Goal: Transaction & Acquisition: Purchase product/service

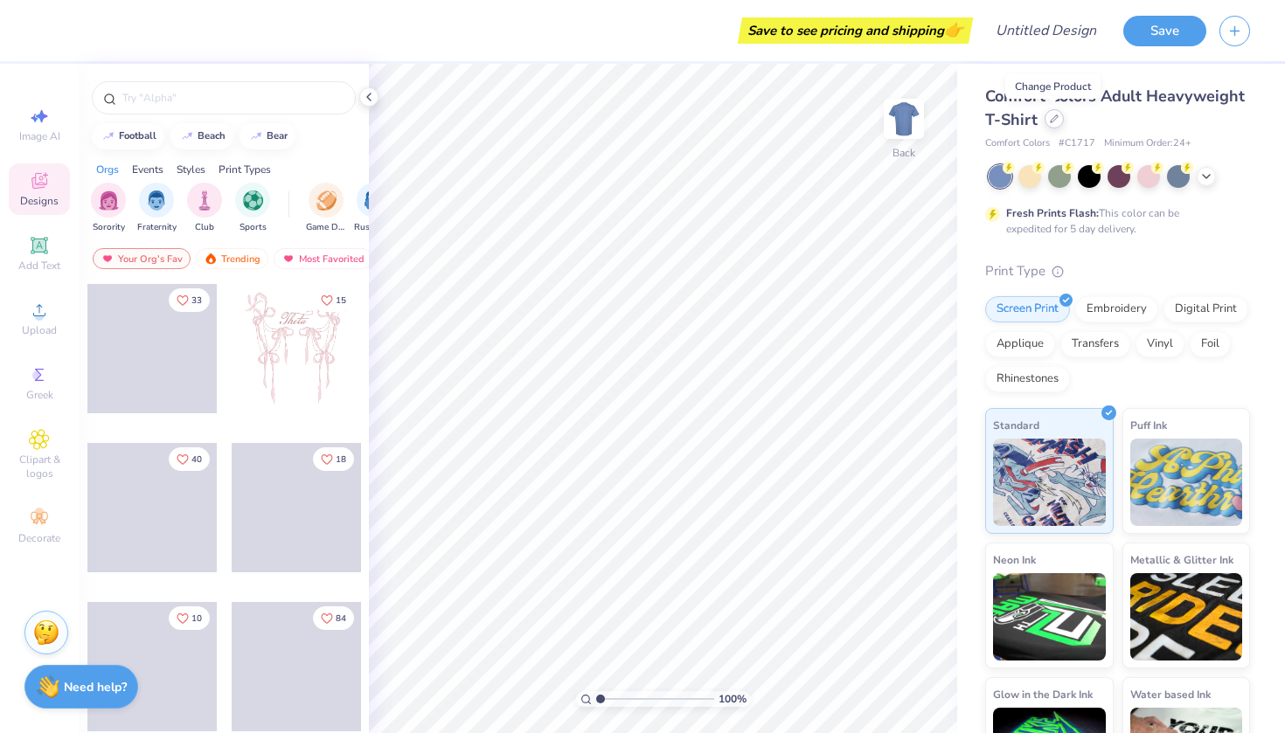
click at [1053, 110] on div at bounding box center [1054, 118] width 19 height 19
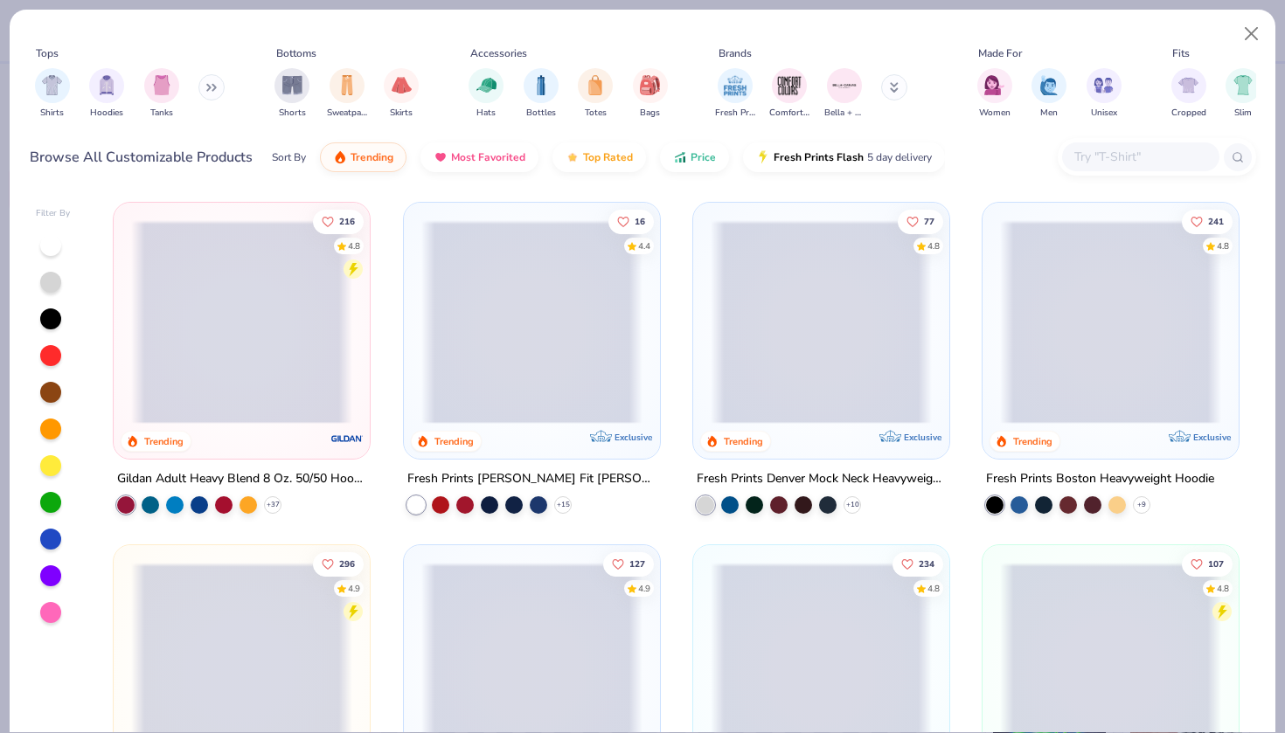
click at [212, 90] on icon at bounding box center [211, 87] width 10 height 9
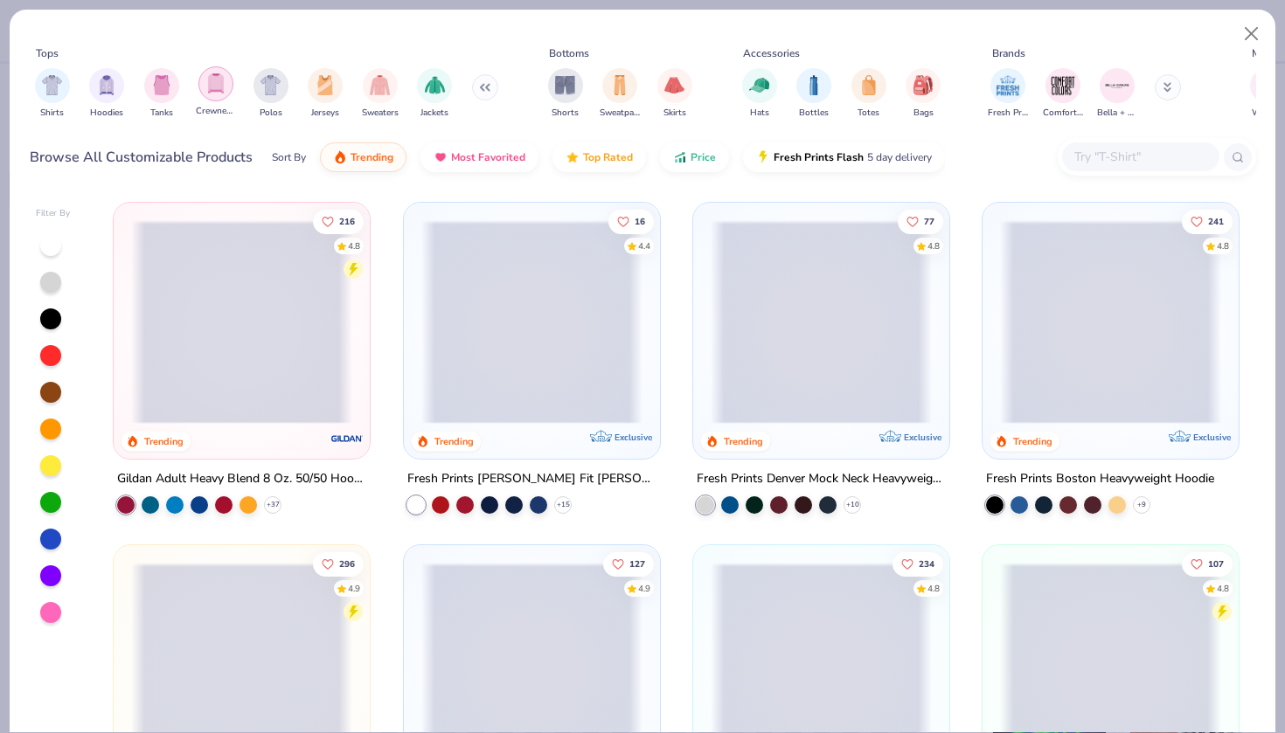
click at [218, 91] on img "filter for Crewnecks" at bounding box center [215, 83] width 19 height 20
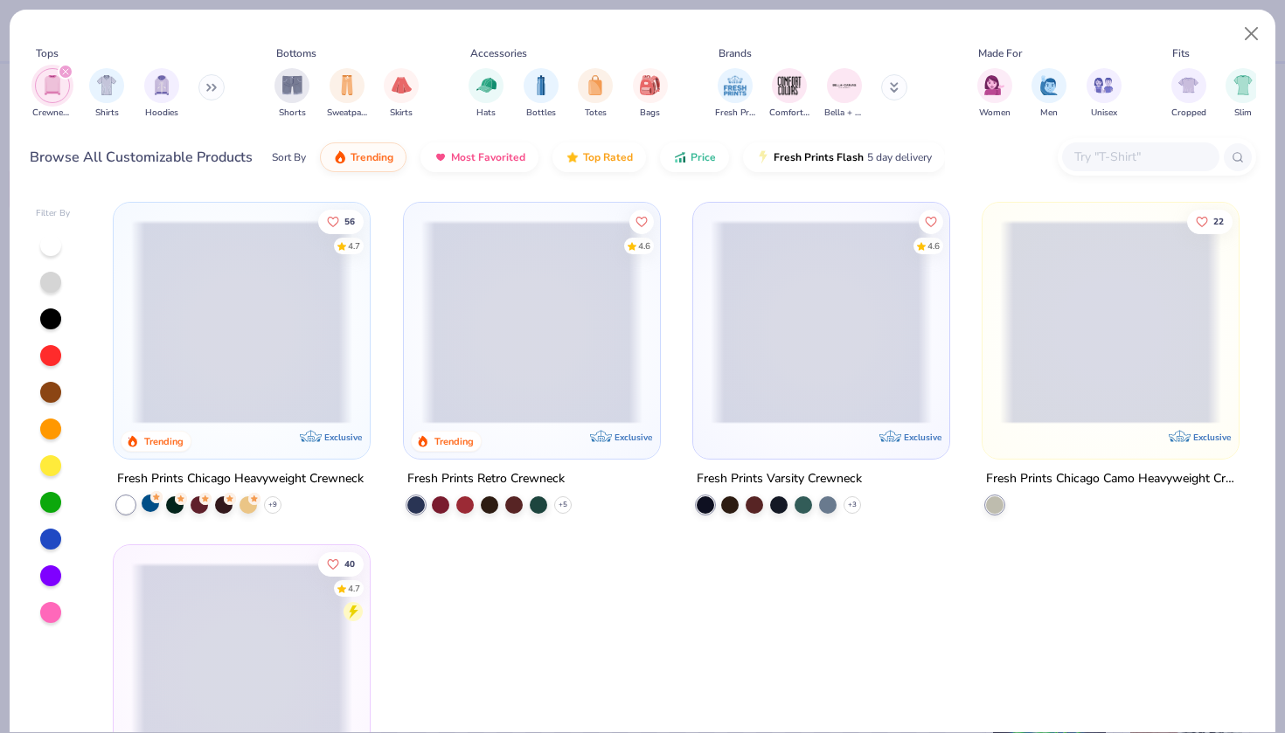
click at [156, 499] on circle at bounding box center [156, 497] width 12 height 12
click at [1246, 24] on button "Close" at bounding box center [1251, 33] width 33 height 33
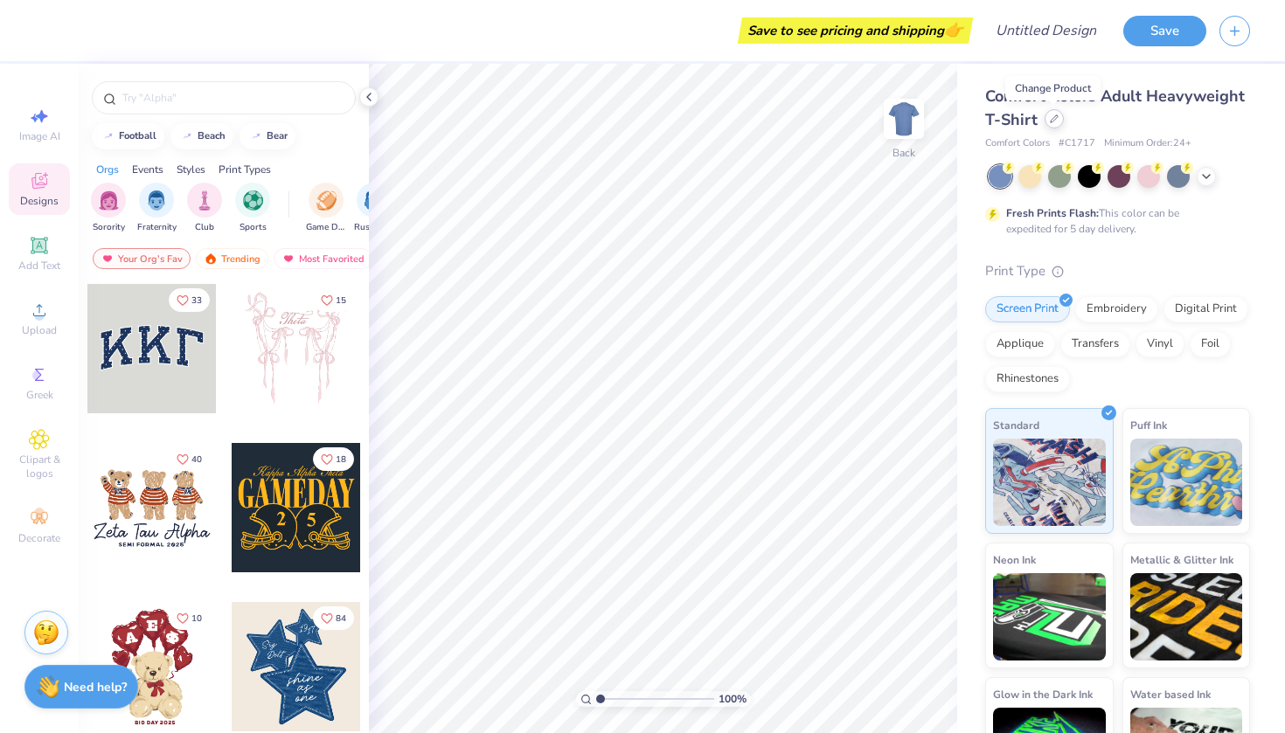
click at [1052, 121] on icon at bounding box center [1054, 119] width 9 height 9
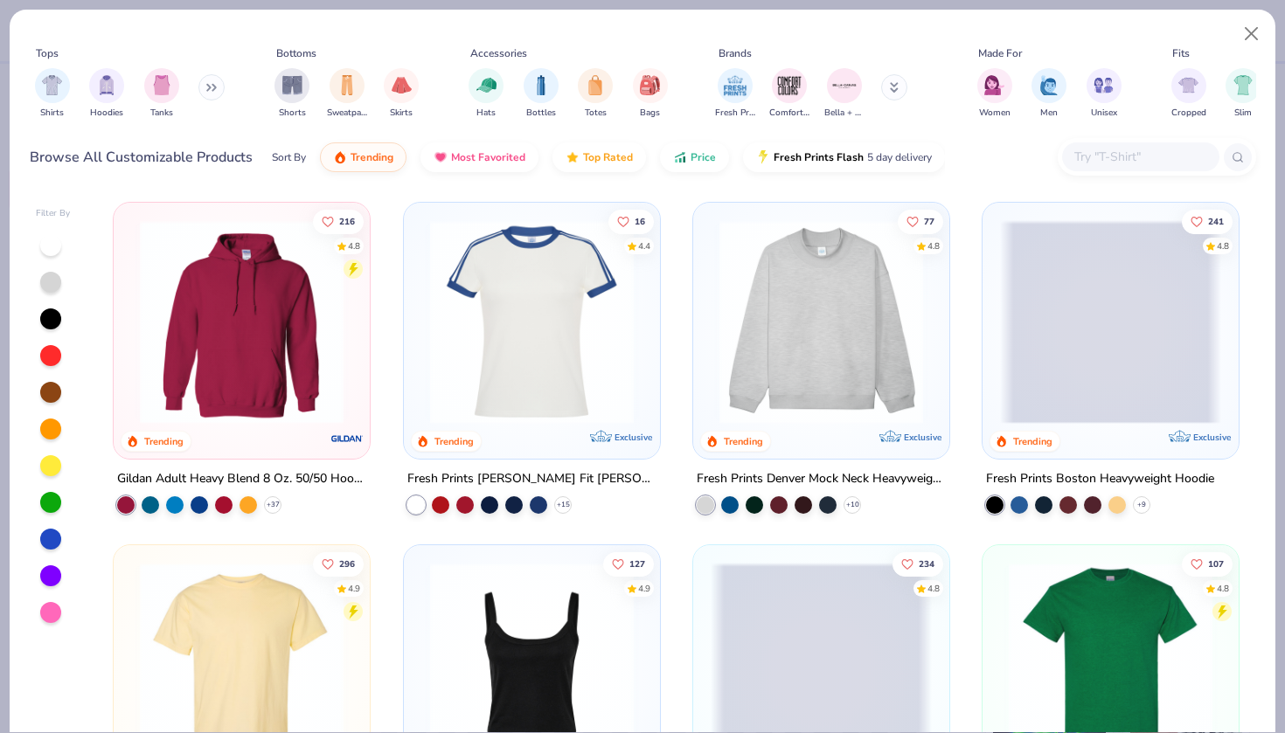
click at [218, 93] on button at bounding box center [211, 87] width 26 height 26
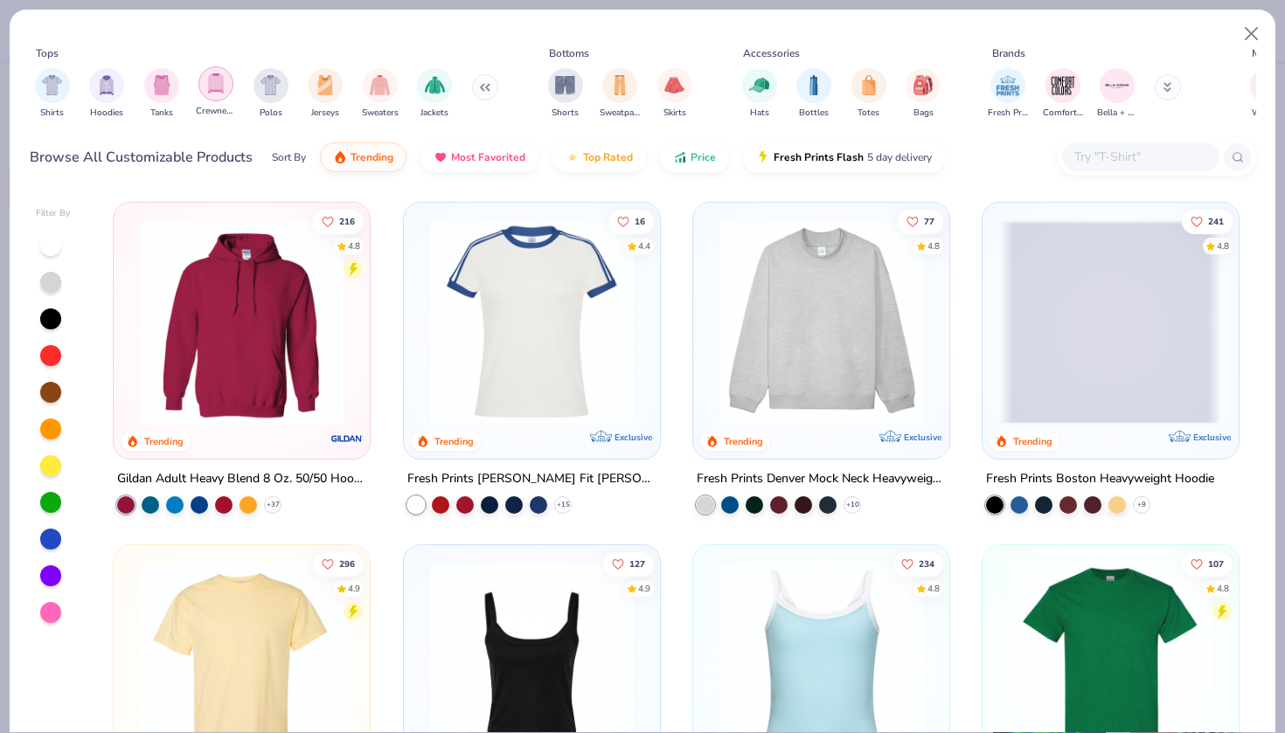
click at [224, 93] on img "filter for Crewnecks" at bounding box center [215, 83] width 19 height 20
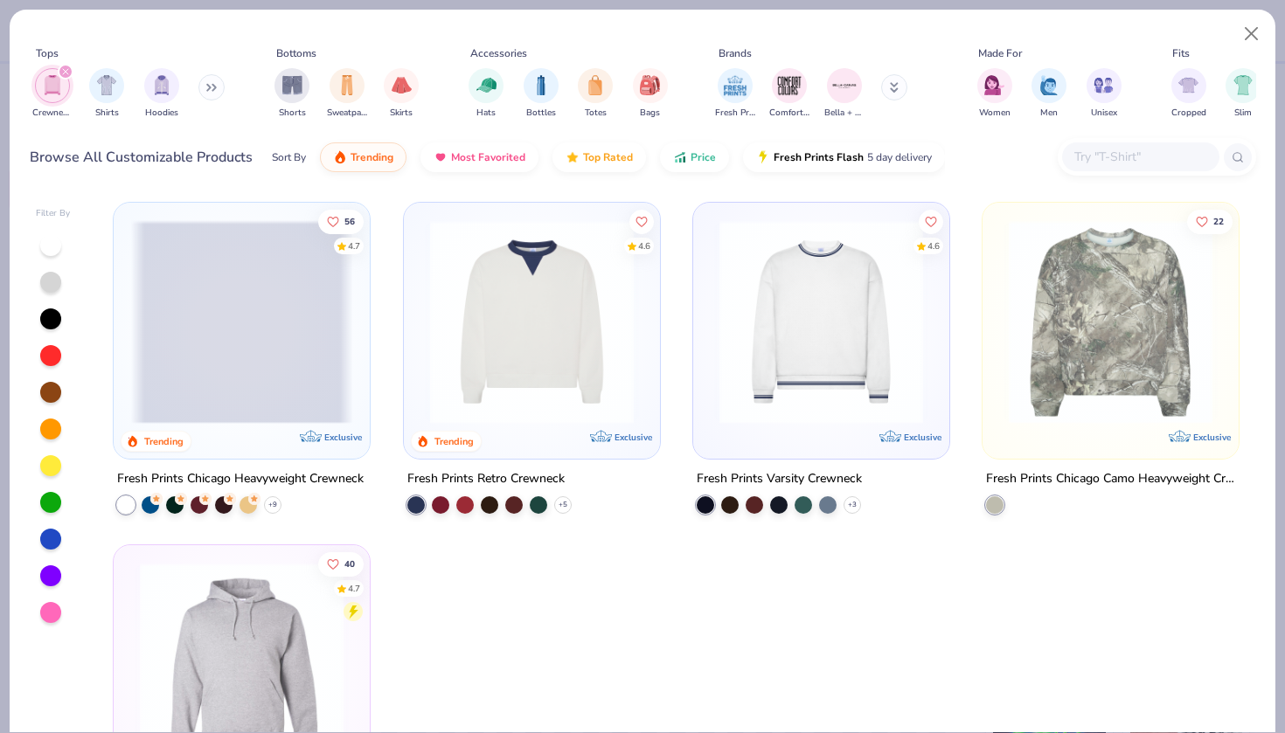
click at [272, 314] on div at bounding box center [242, 322] width 664 height 204
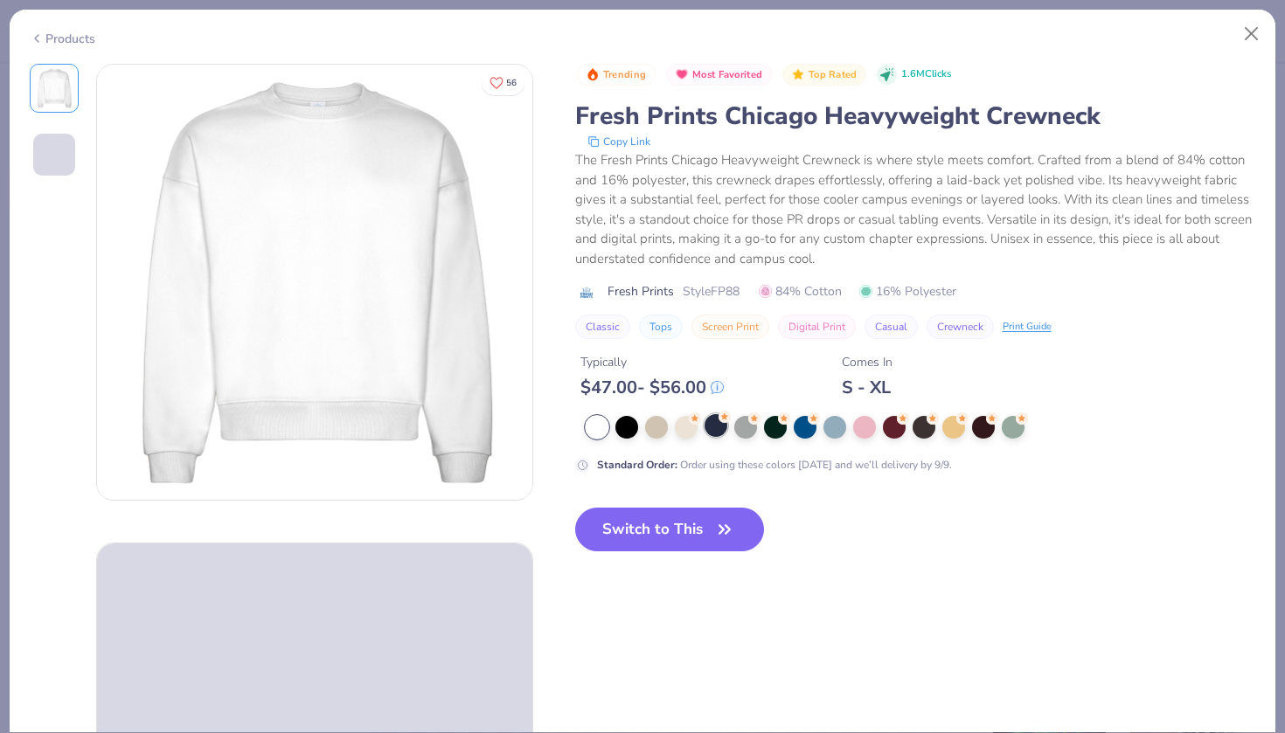
click at [715, 427] on div at bounding box center [716, 425] width 23 height 23
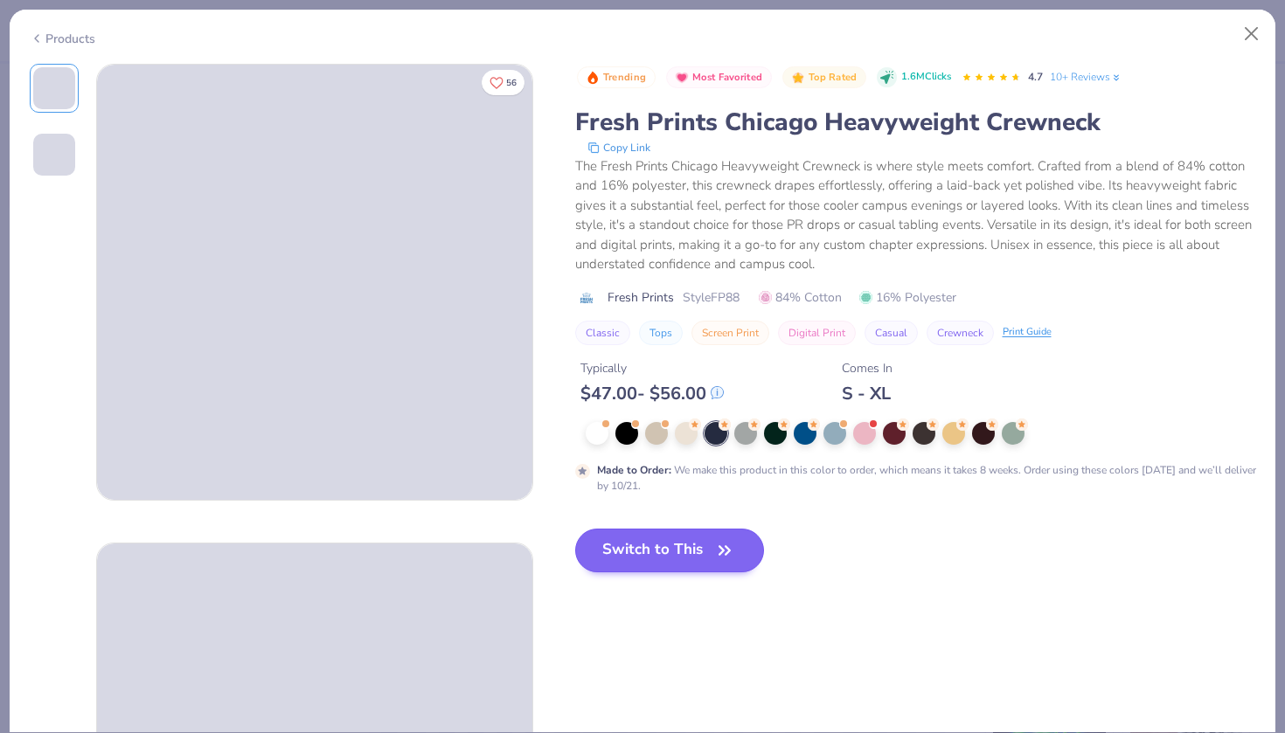
click at [692, 553] on button "Switch to This" at bounding box center [670, 551] width 190 height 44
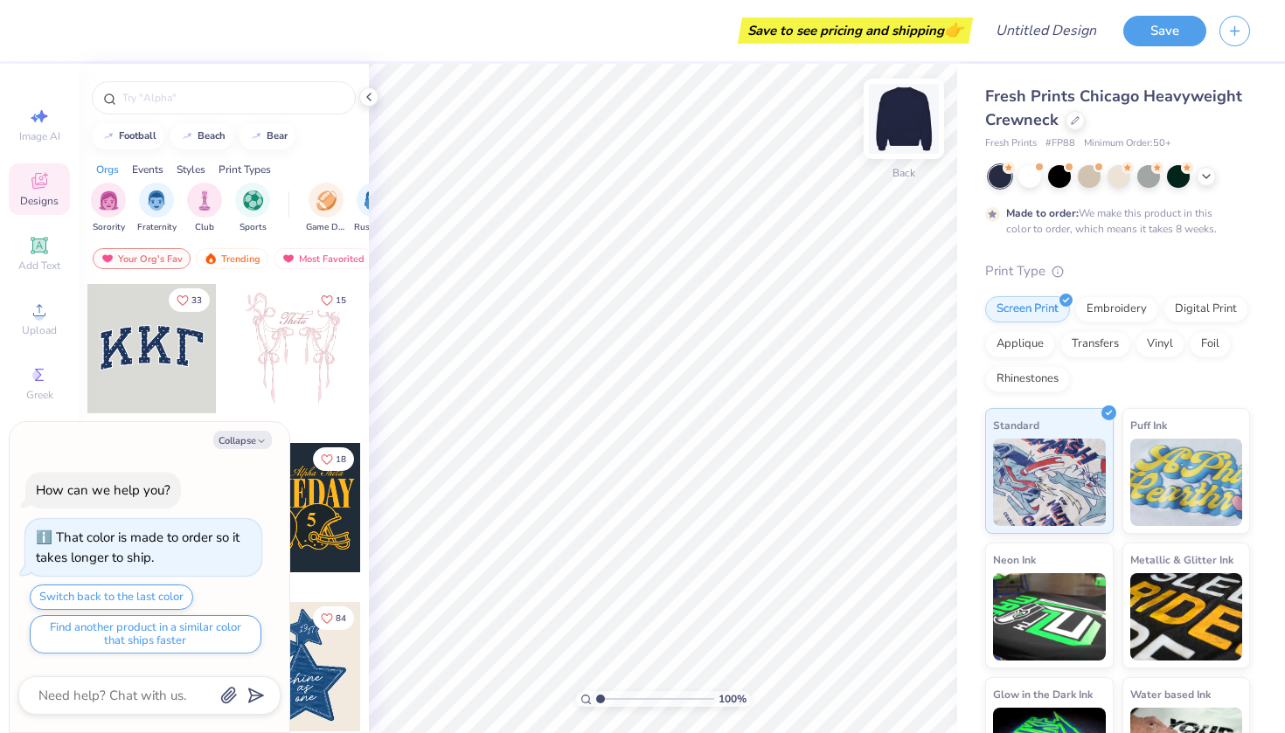
click at [911, 122] on img at bounding box center [904, 119] width 70 height 70
click at [911, 122] on div at bounding box center [904, 119] width 40 height 40
click at [219, 104] on input "text" at bounding box center [233, 97] width 224 height 17
click at [889, 109] on img at bounding box center [904, 119] width 70 height 70
click at [889, 109] on div at bounding box center [904, 119] width 40 height 40
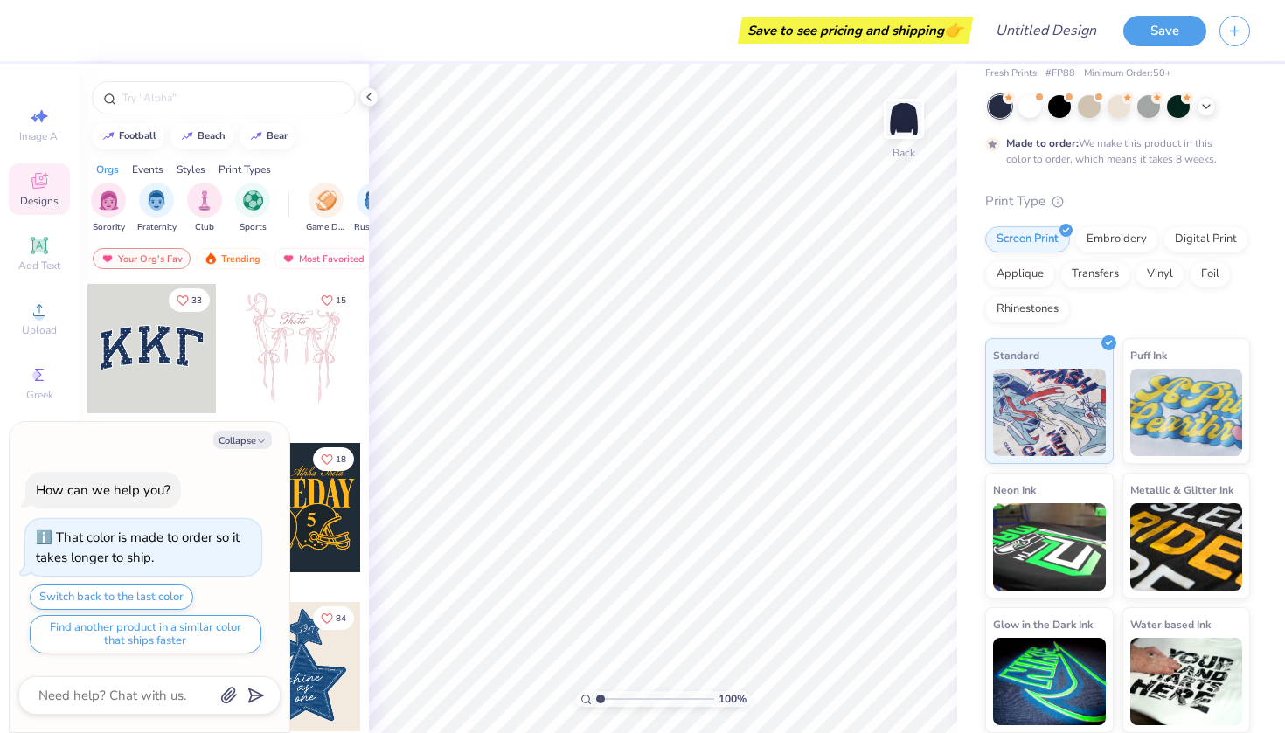
scroll to position [69, 0]
click at [46, 195] on span "Designs" at bounding box center [39, 201] width 38 height 14
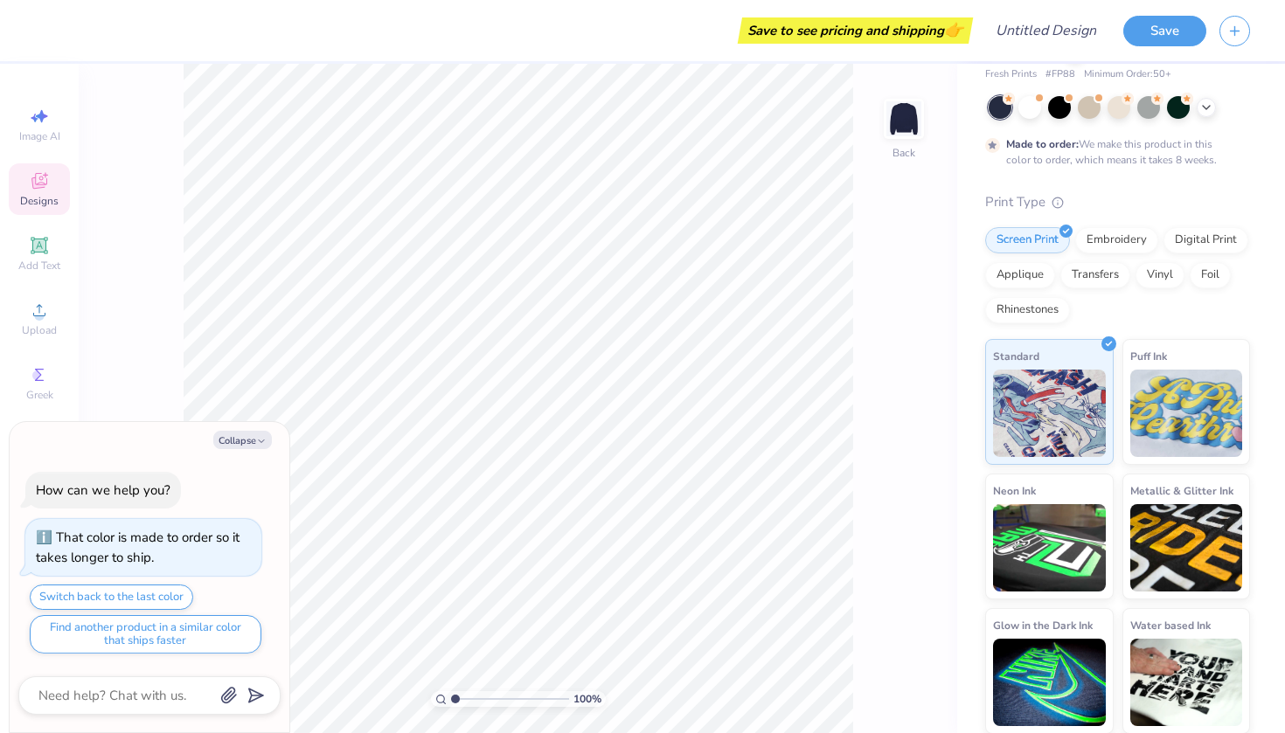
click at [43, 192] on div "Designs" at bounding box center [39, 189] width 61 height 52
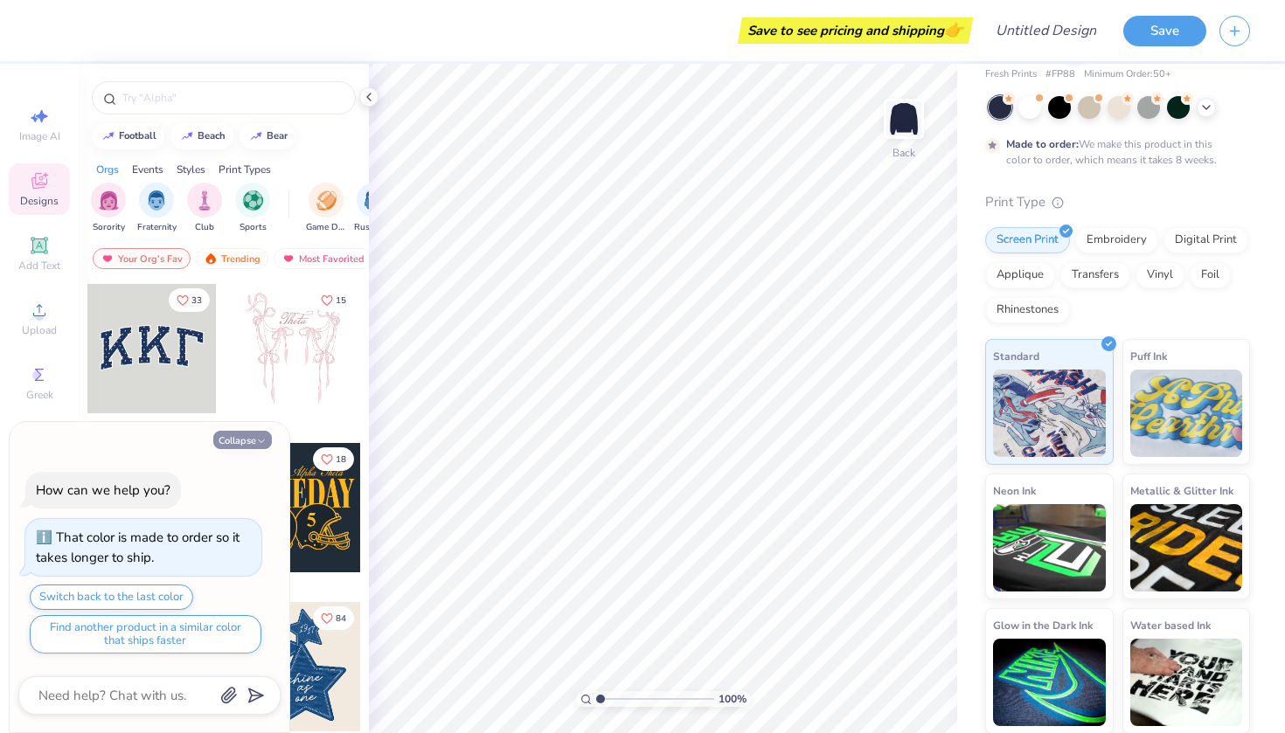
click at [252, 439] on button "Collapse" at bounding box center [242, 440] width 59 height 18
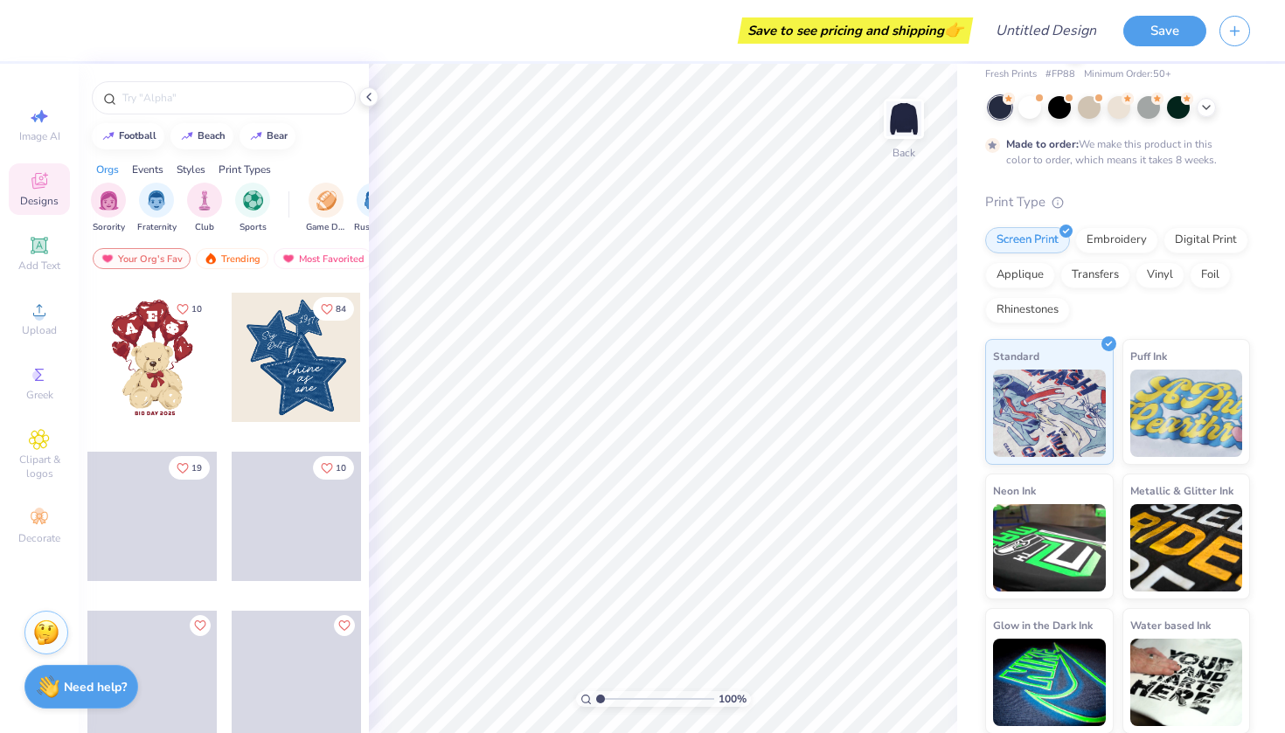
scroll to position [309, 0]
click at [311, 350] on div at bounding box center [296, 357] width 129 height 129
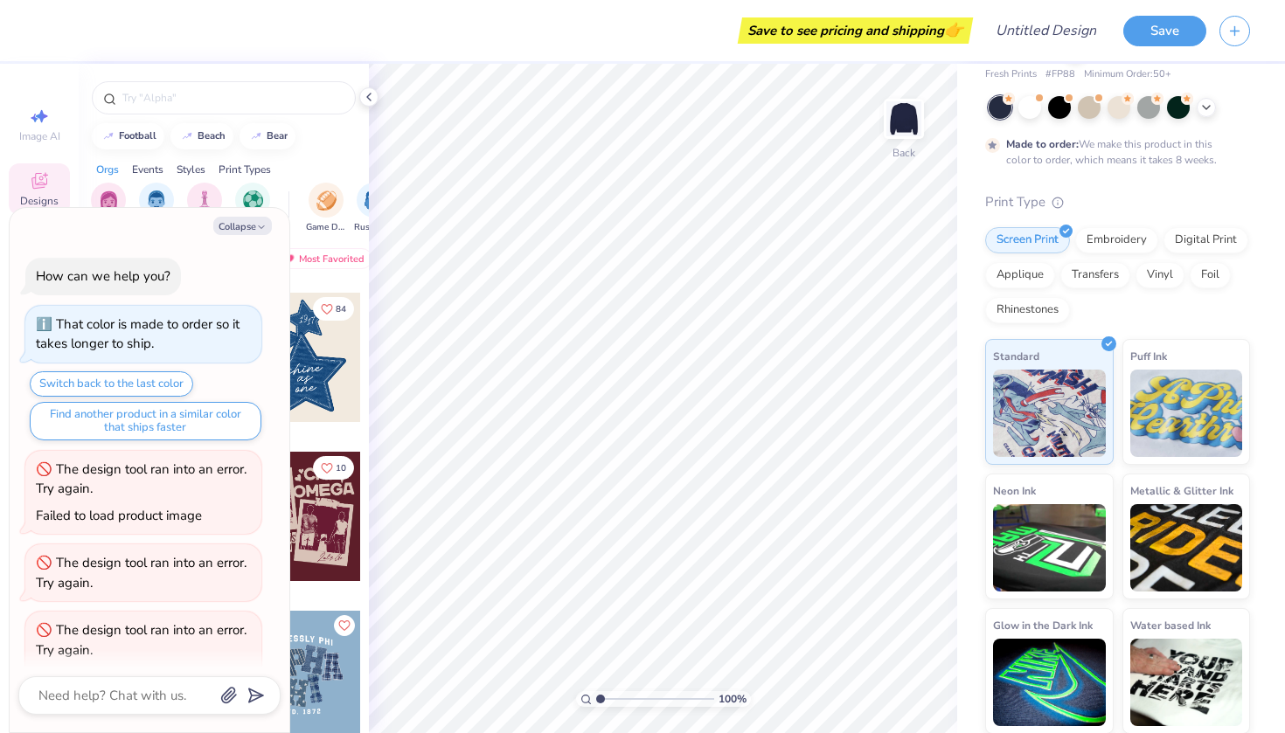
scroll to position [37, 0]
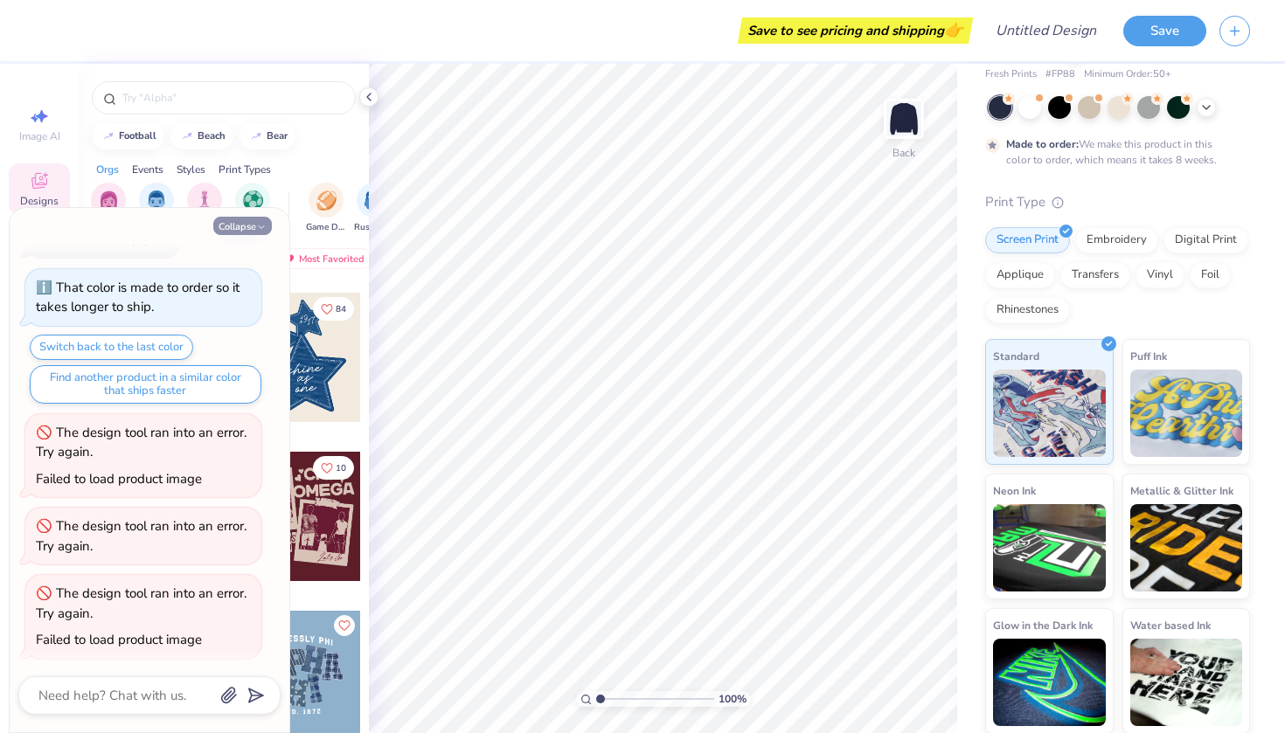
click at [249, 229] on button "Collapse" at bounding box center [242, 226] width 59 height 18
type textarea "x"
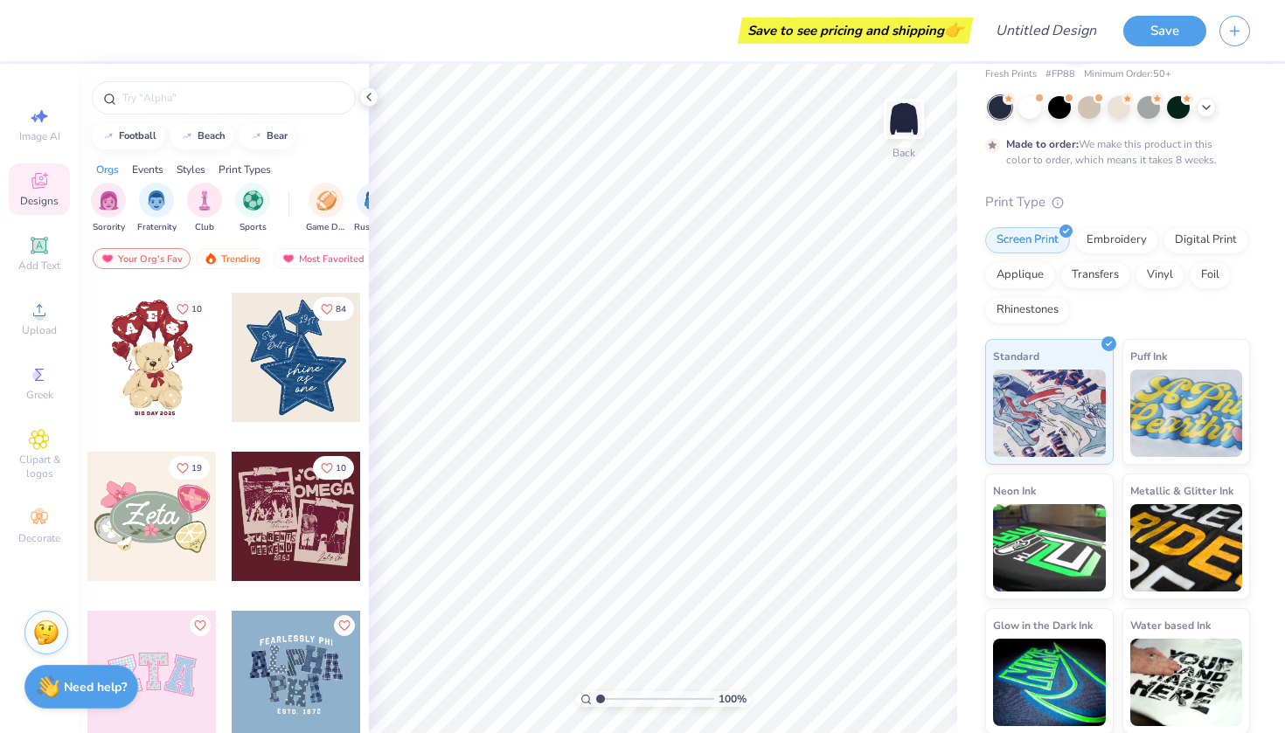
click at [276, 361] on div at bounding box center [296, 357] width 129 height 129
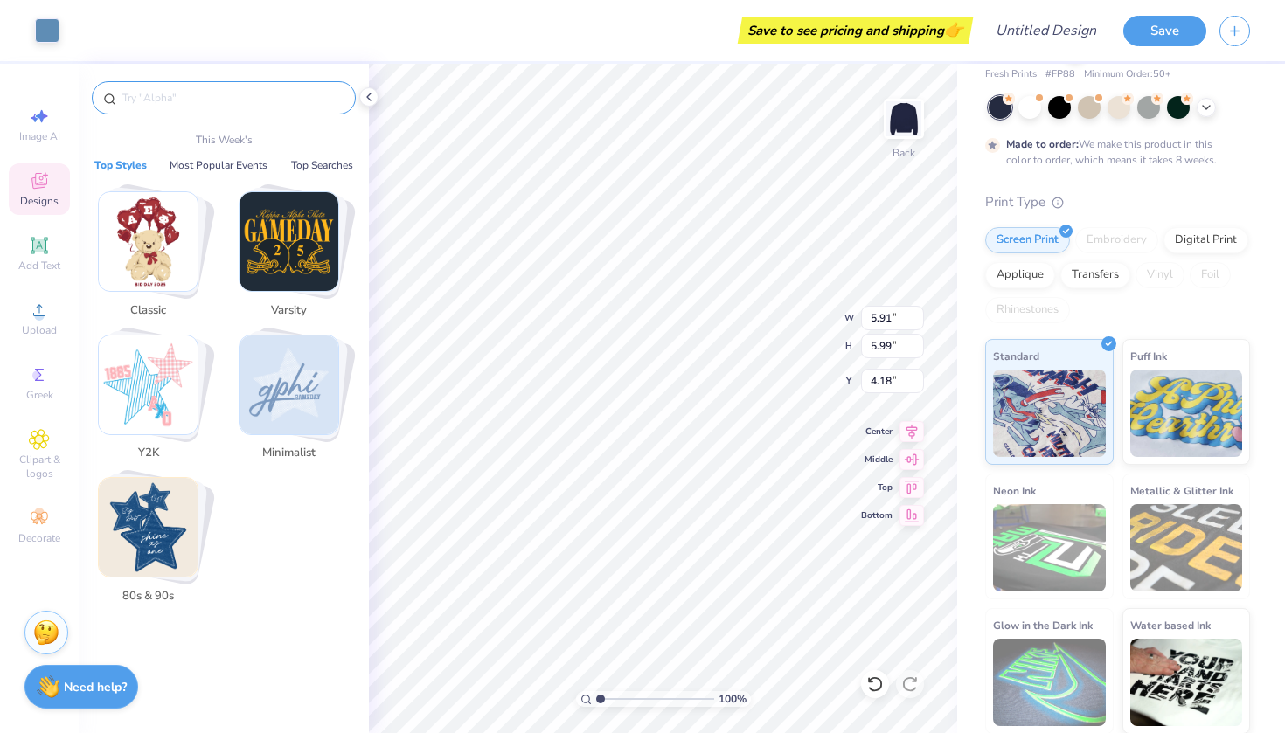
click at [162, 96] on input "text" at bounding box center [233, 97] width 224 height 17
type input "1.95"
type input "0.85"
type input "7.34"
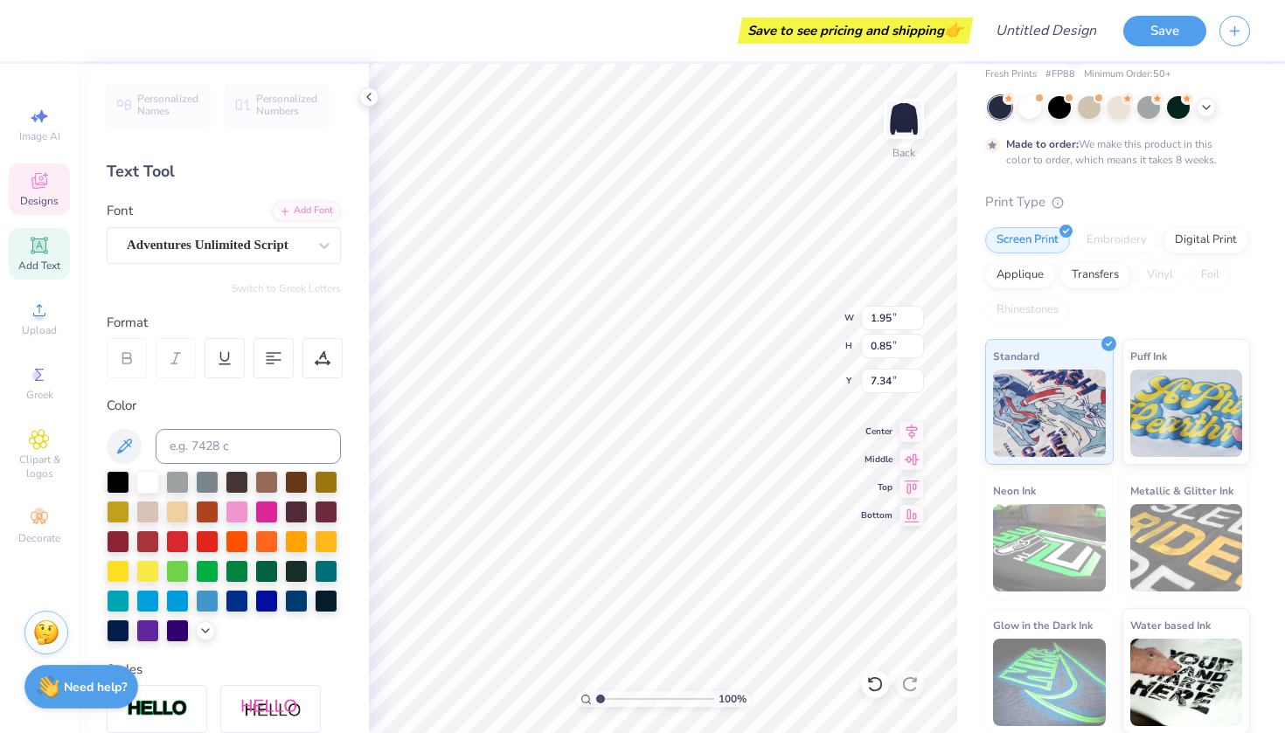
type textarea "t"
type input "1.53"
type input "0.97"
type input "6.32"
type textarea "S"
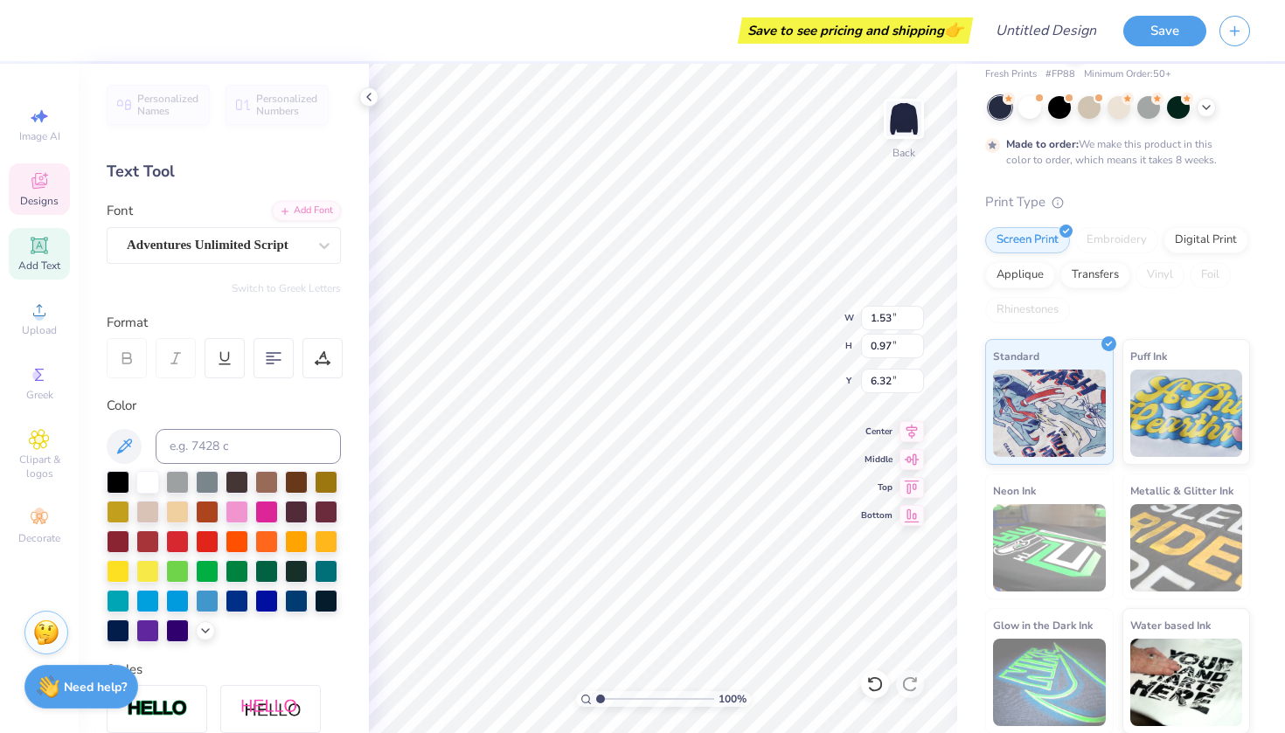
scroll to position [0, 1]
type textarea "Class"
type input "2.34"
type input "0.83"
type input "6.43"
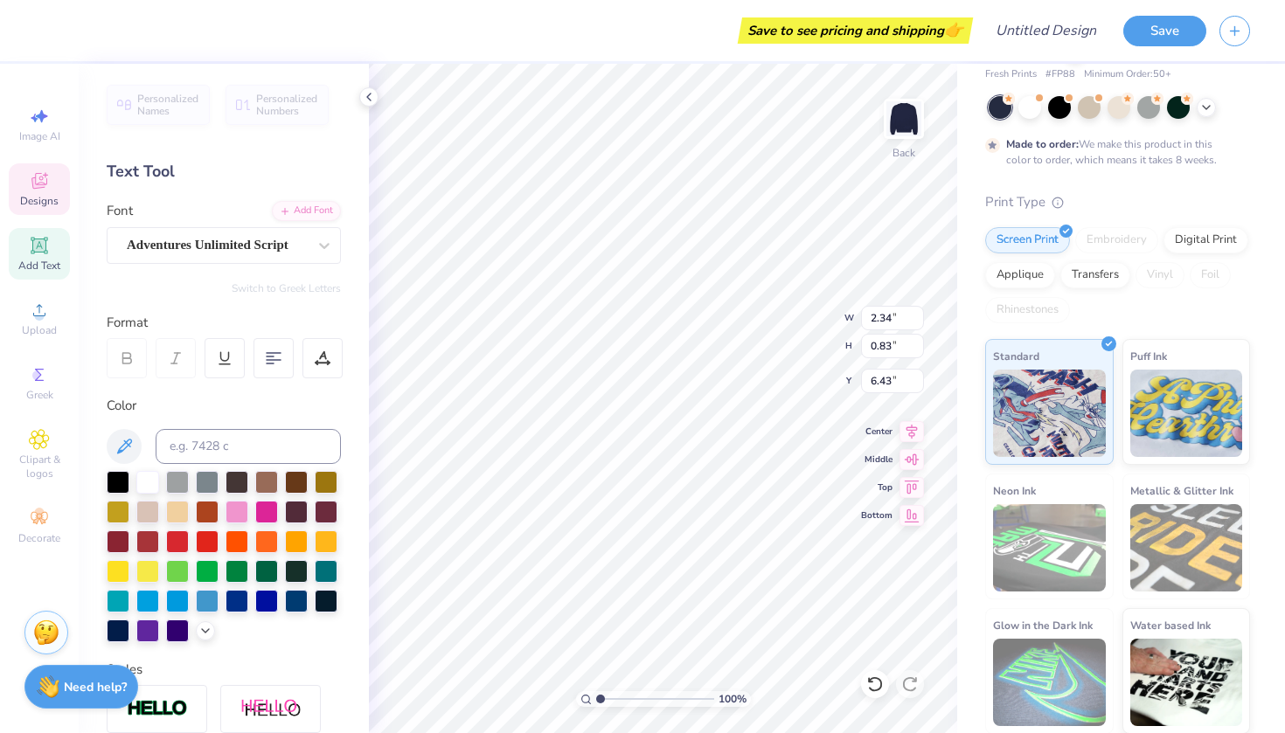
type input "8.10"
type input "7.89"
type input "6.97"
type input "5.91"
type input "5.99"
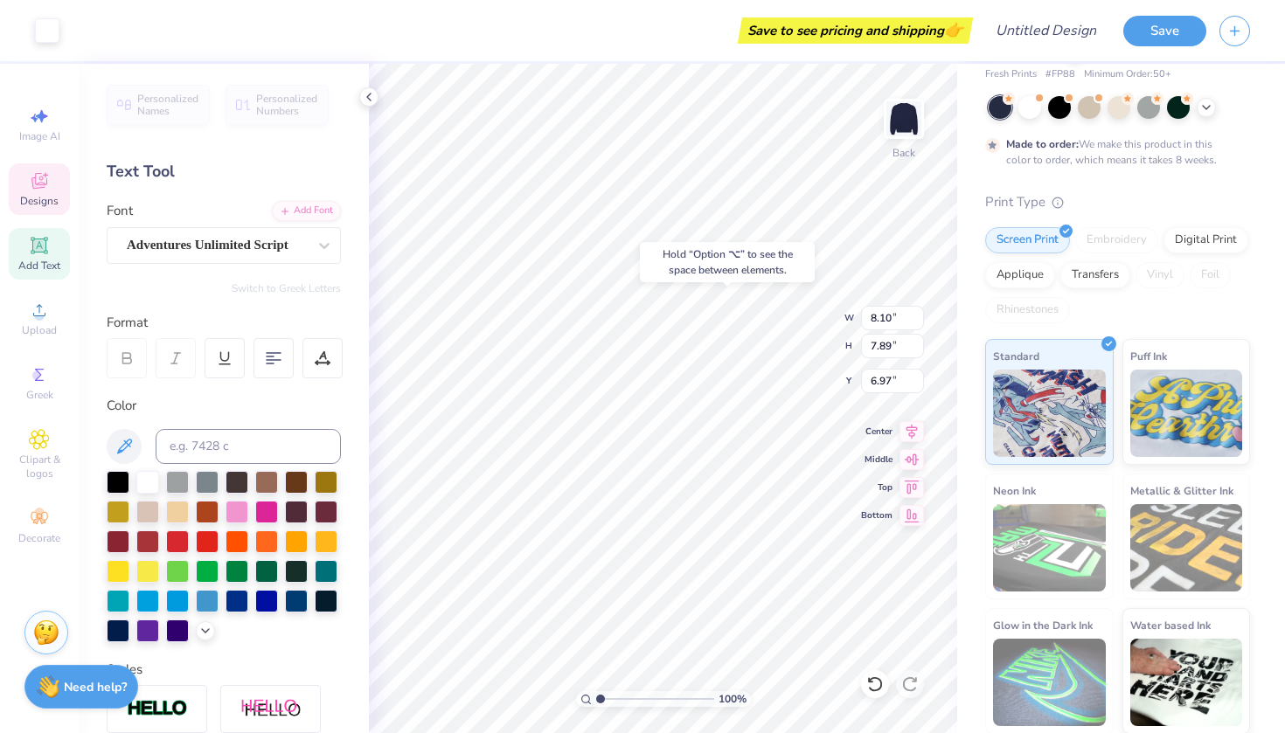
type input "4.18"
type input "2.34"
type input "0.83"
type input "6.56"
type input "5.91"
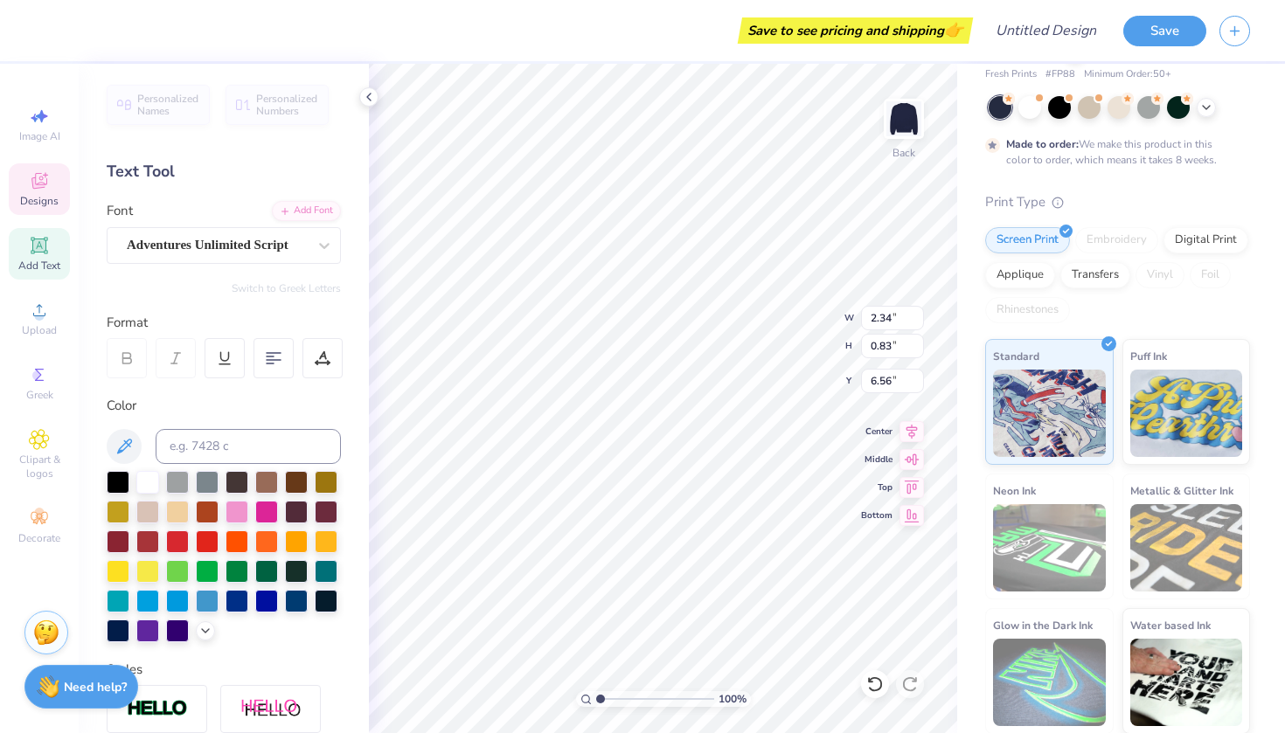
type input "5.99"
type input "4.18"
type input "3.00"
type input "5.91"
type input "5.99"
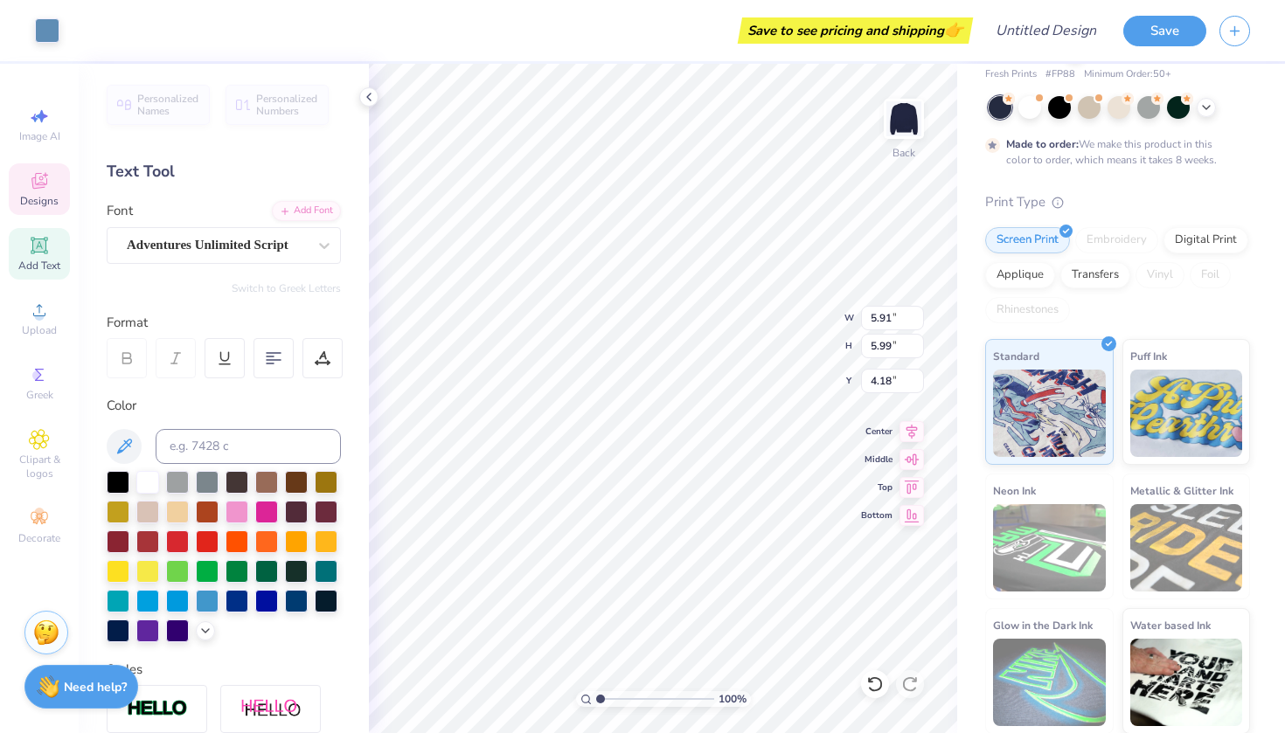
type input "3.98"
type input "4.09"
type input "4.13"
type input "3.00"
type input "0.83"
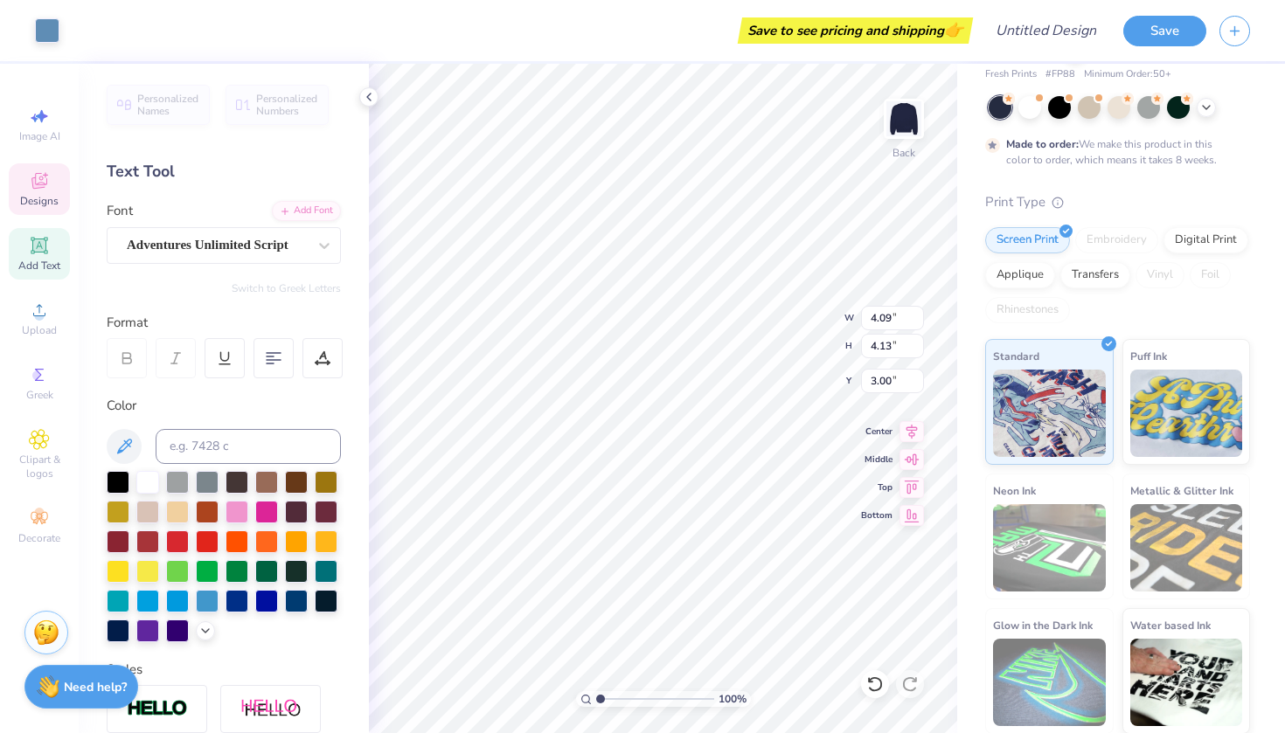
type input "0.88"
type input "4.60"
type input "2.34"
type input "0.83"
type input "6.56"
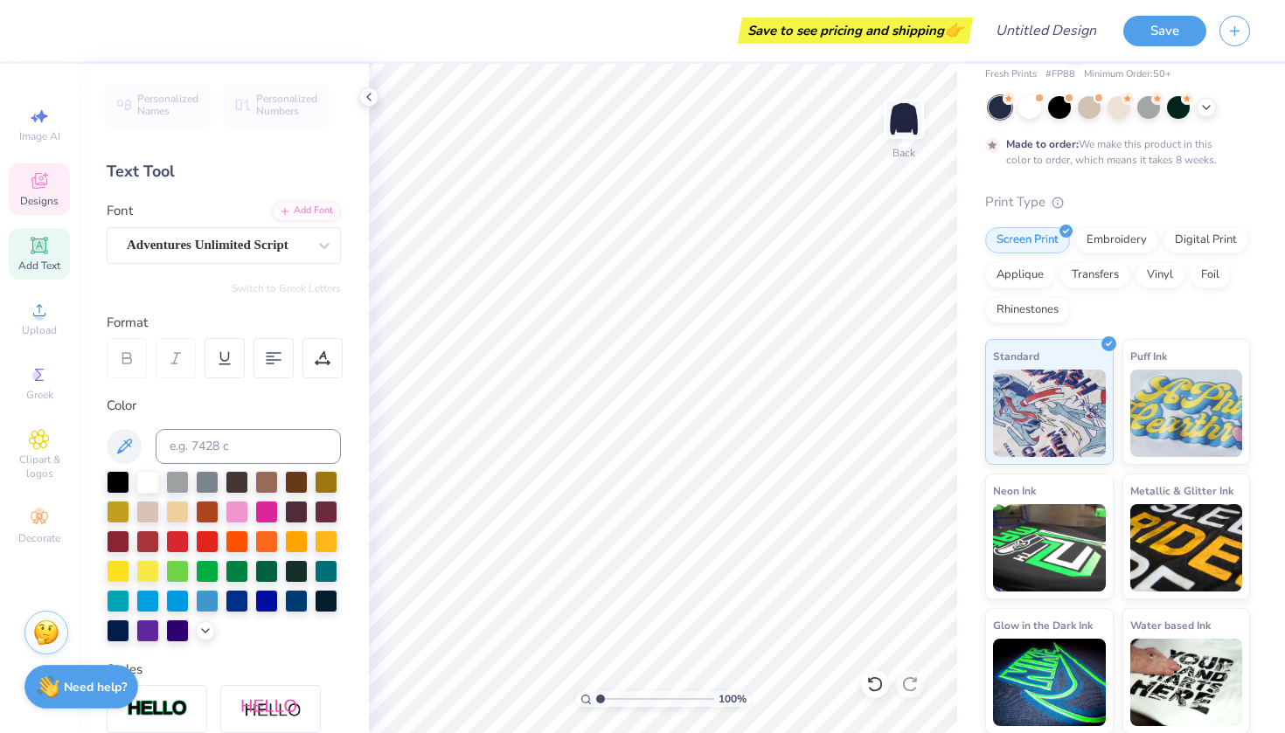
click at [30, 202] on span "Designs" at bounding box center [39, 201] width 38 height 14
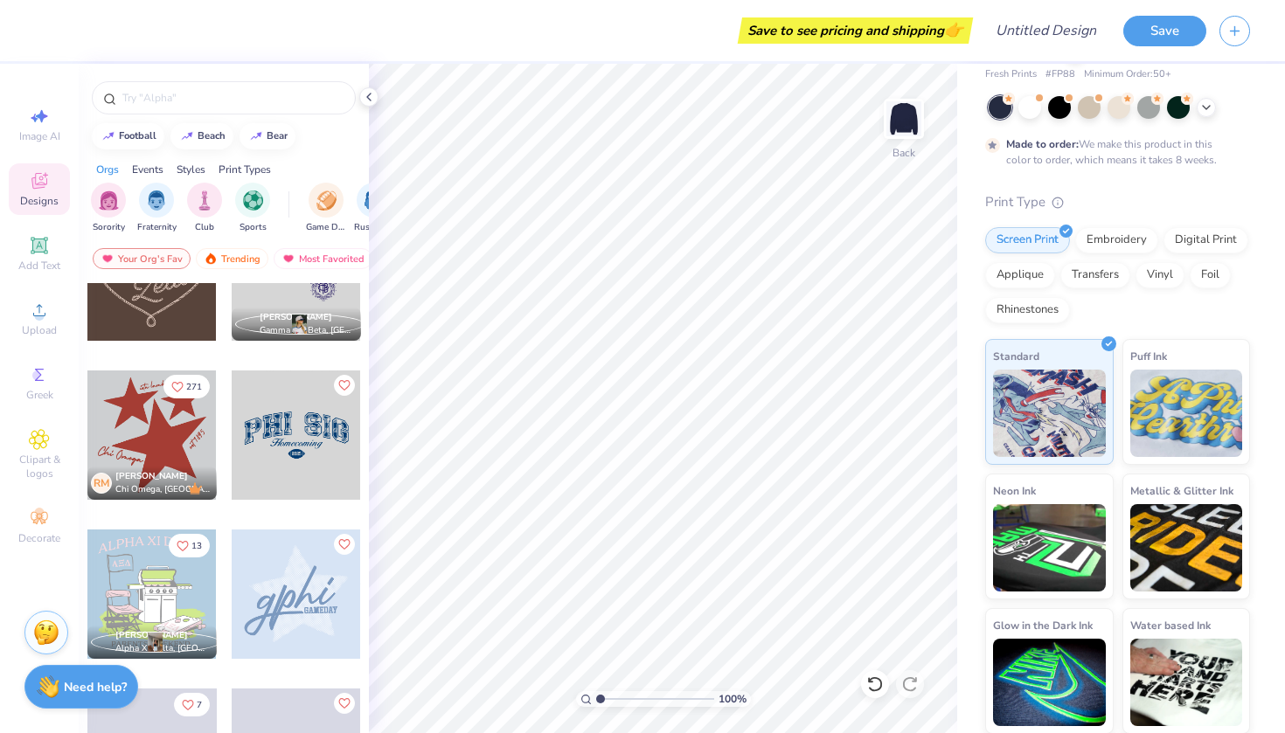
scroll to position [893, 0]
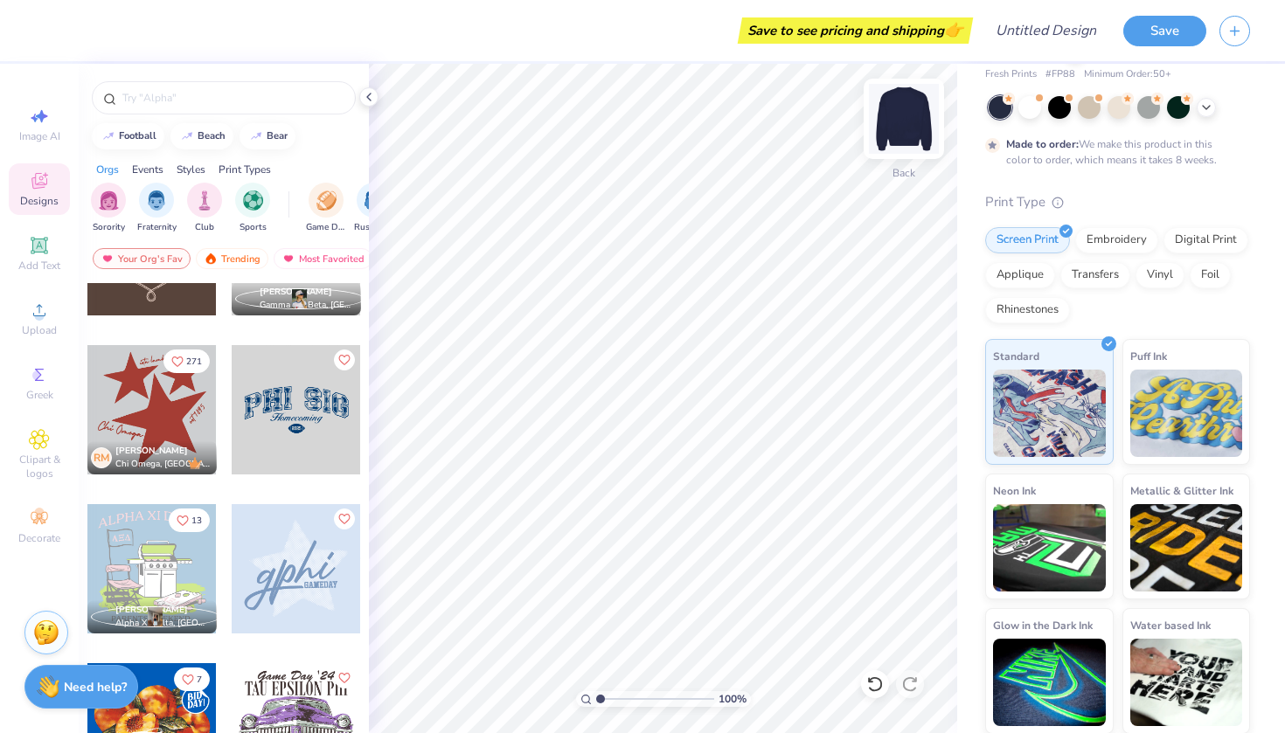
click at [913, 112] on img at bounding box center [904, 119] width 70 height 70
click at [907, 129] on img at bounding box center [904, 119] width 70 height 70
click at [269, 572] on div at bounding box center [296, 568] width 129 height 129
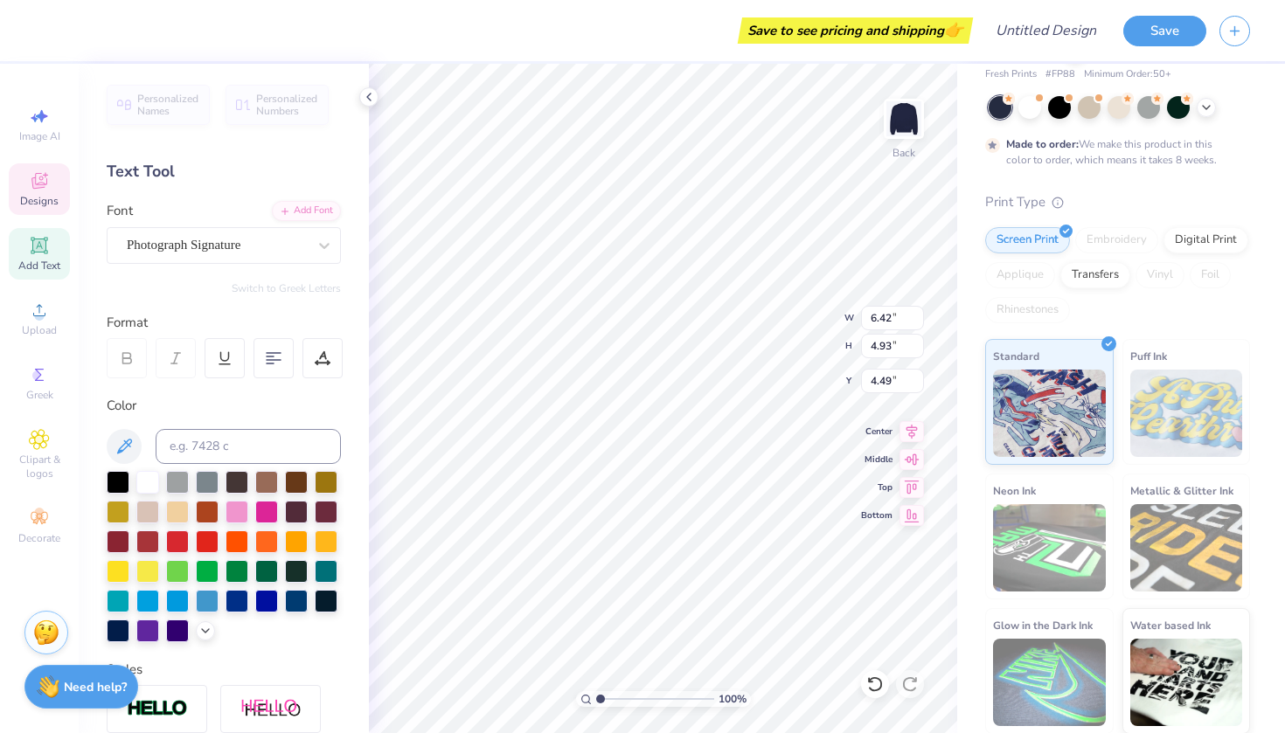
type textarea "2027"
click at [222, 254] on div at bounding box center [217, 245] width 180 height 24
click at [305, 209] on div "Add Font" at bounding box center [306, 209] width 69 height 20
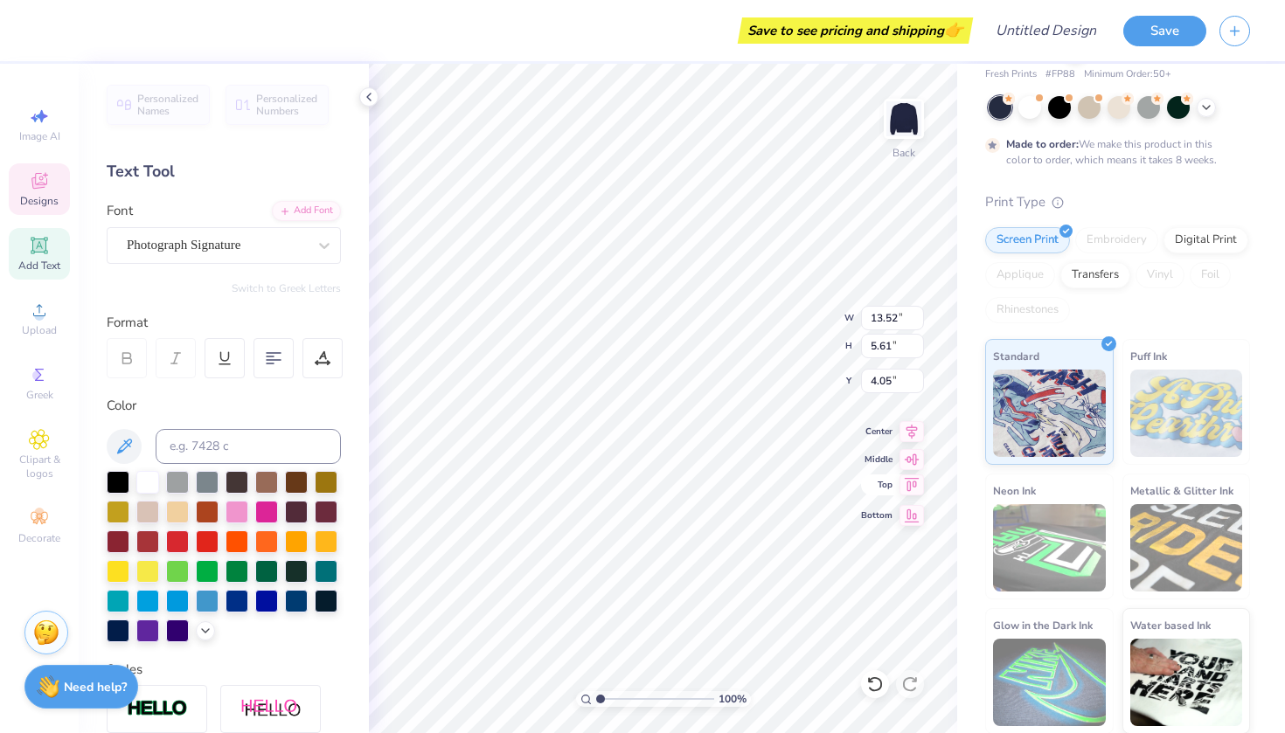
type input "6.97"
type input "6.83"
type input "3.00"
click at [1032, 110] on div at bounding box center [1029, 105] width 23 height 23
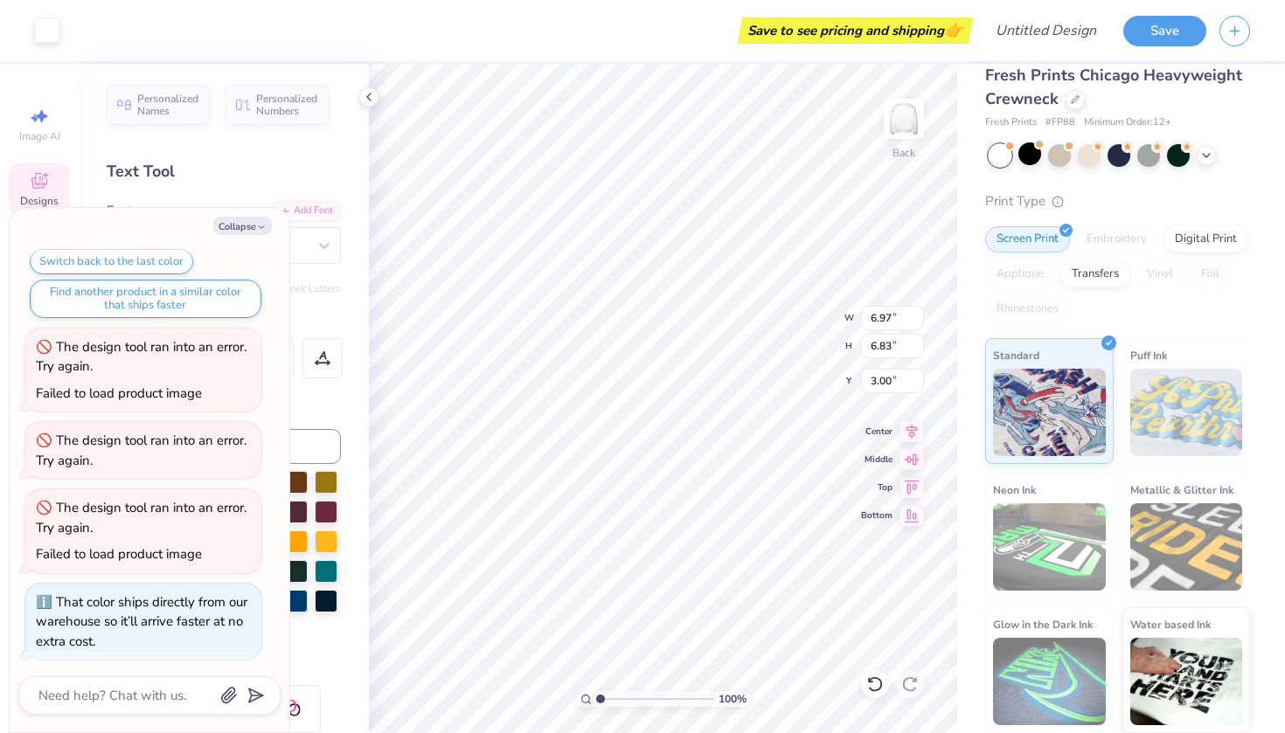
scroll to position [507, 0]
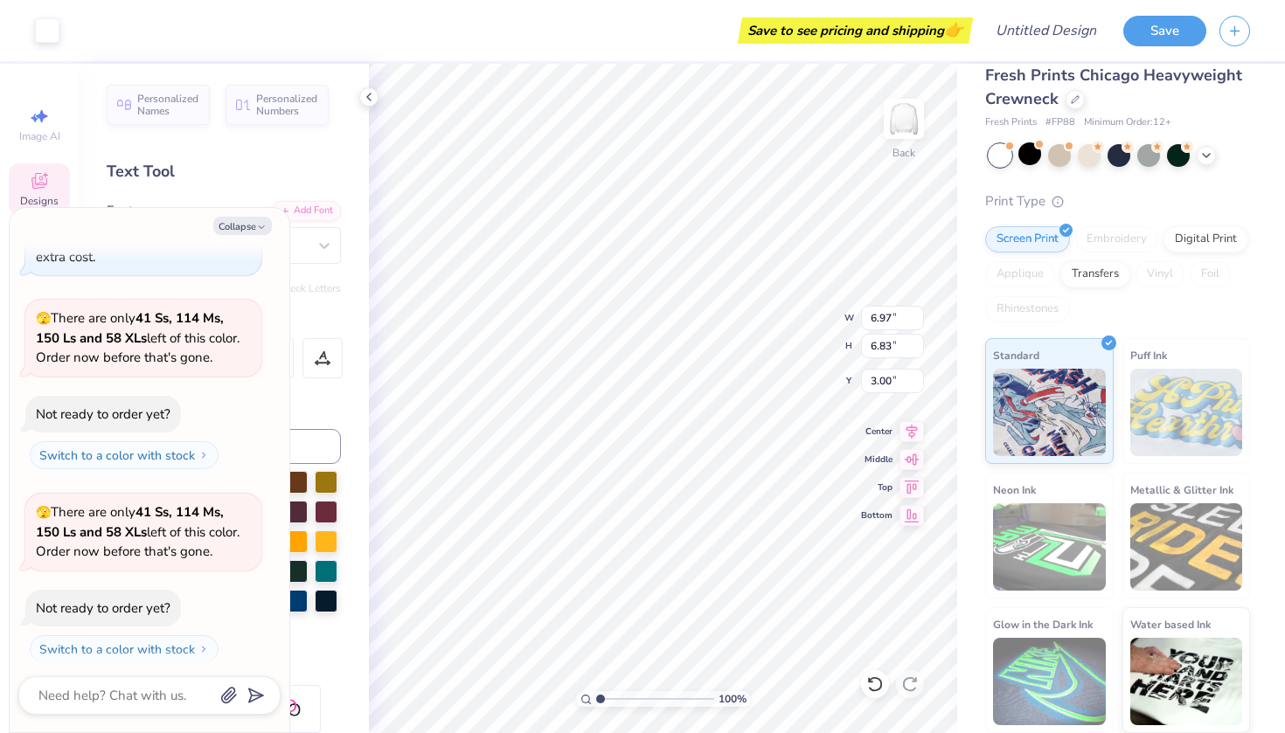
click at [1105, 144] on div at bounding box center [1119, 155] width 261 height 23
click at [1116, 143] on div at bounding box center [1119, 154] width 23 height 23
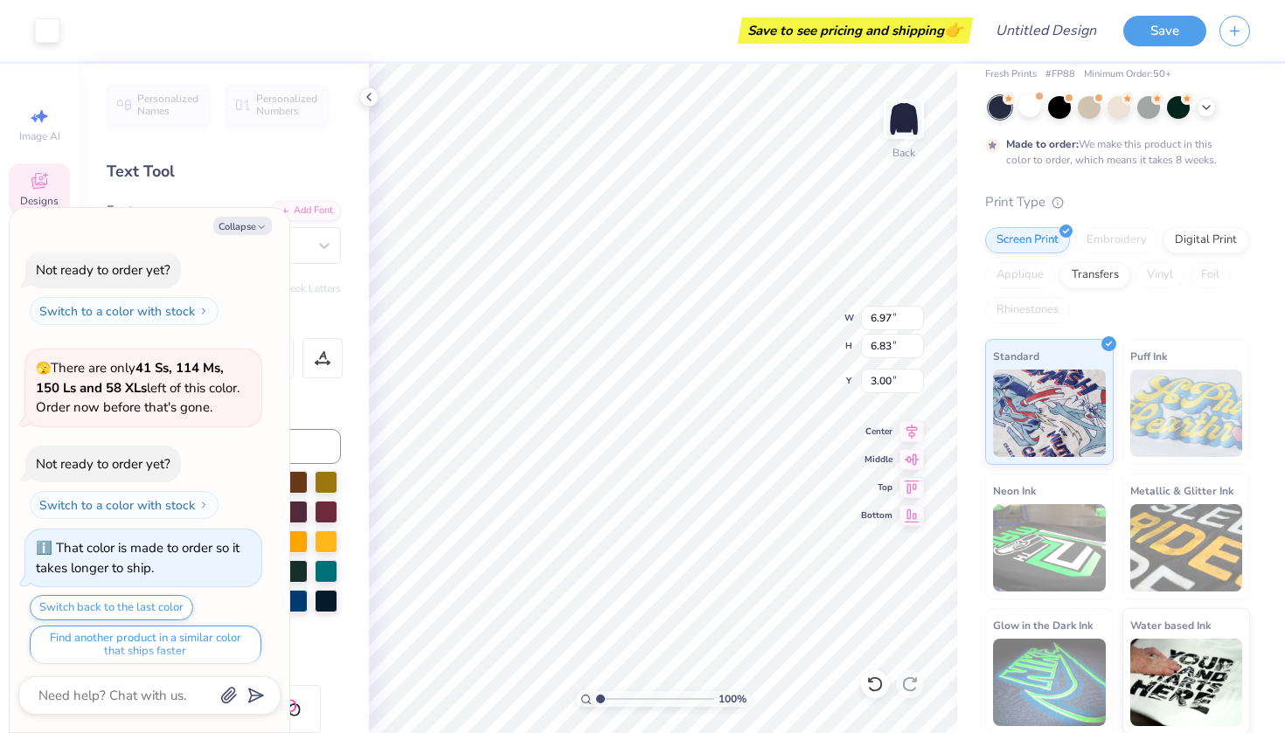
type textarea "x"
type input "13.52"
type input "5.61"
type input "4.05"
type textarea "x"
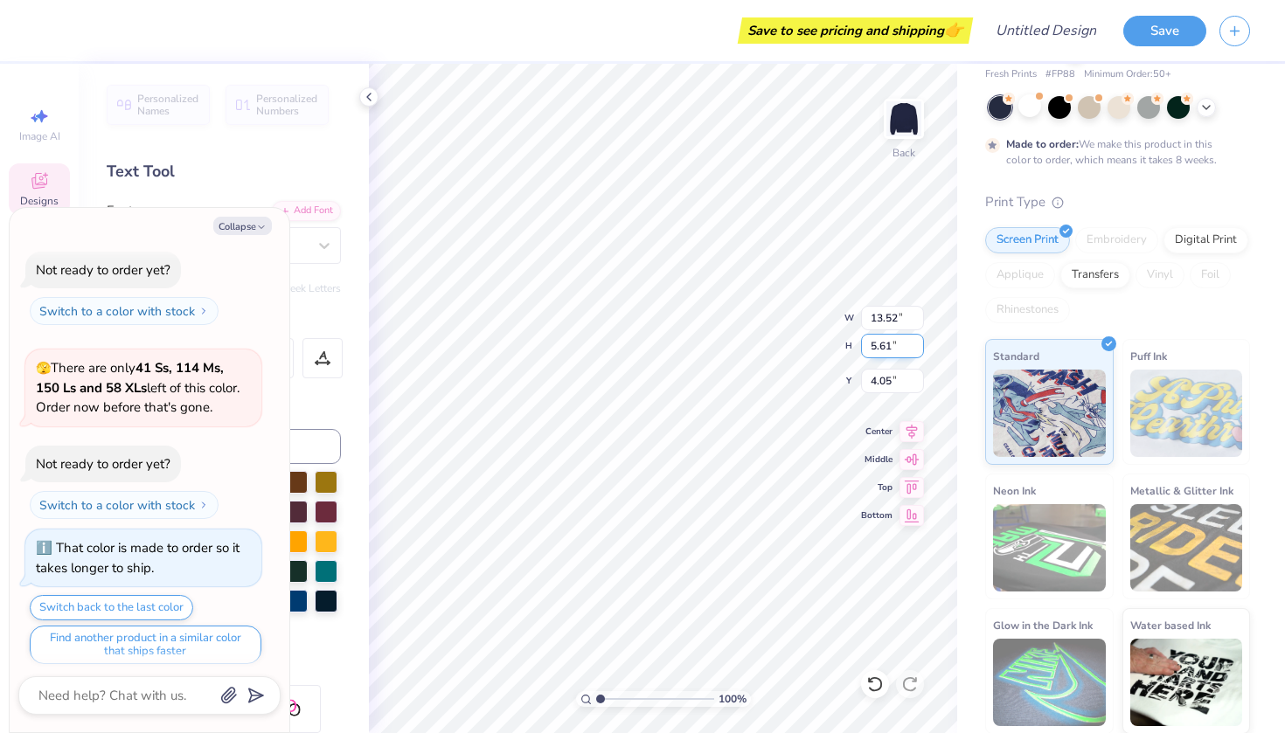
type input "5.6"
click at [919, 351] on input "5.6" at bounding box center [892, 346] width 63 height 24
type textarea "x"
click at [919, 351] on input "5.59" at bounding box center [892, 346] width 63 height 24
click at [919, 351] on input "5.58" at bounding box center [892, 346] width 63 height 24
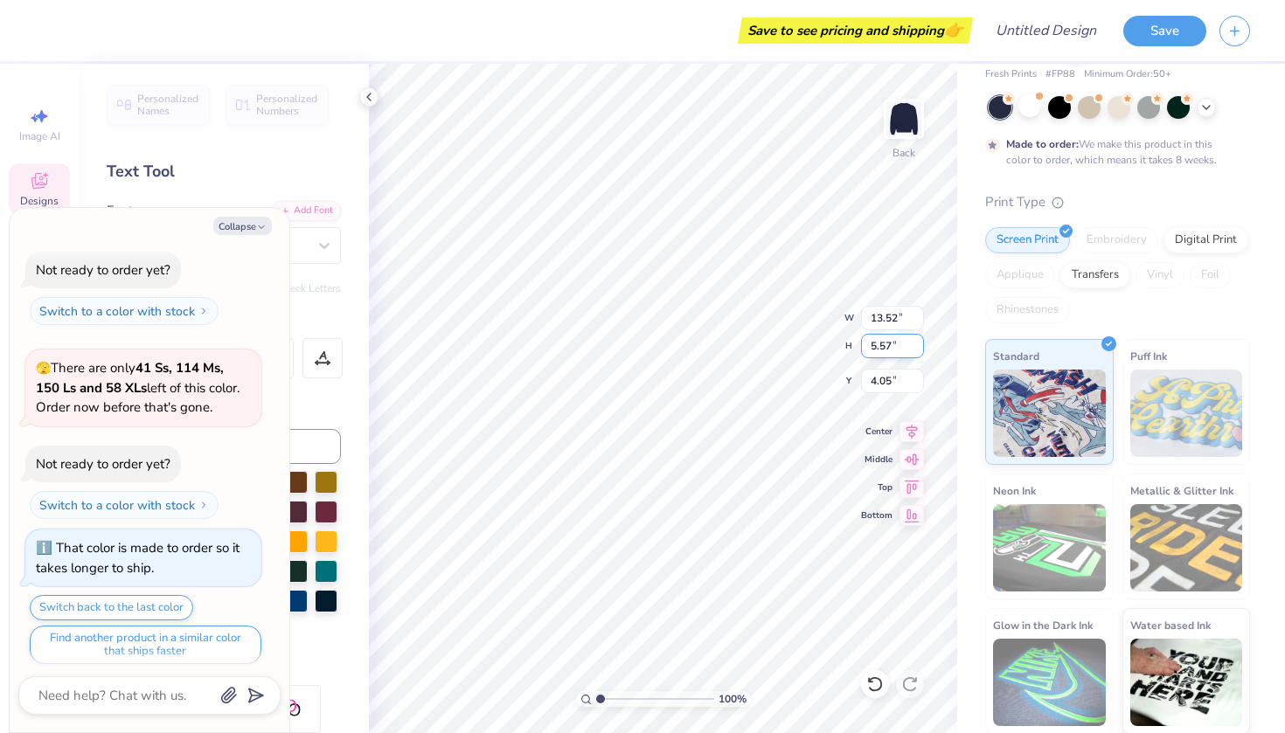
click at [917, 351] on input "5.57" at bounding box center [892, 346] width 63 height 24
click at [917, 351] on input "5.56" at bounding box center [892, 346] width 63 height 24
click at [917, 351] on input "5.55" at bounding box center [892, 346] width 63 height 24
click at [917, 351] on input "5.54" at bounding box center [892, 346] width 63 height 24
type input "5.53"
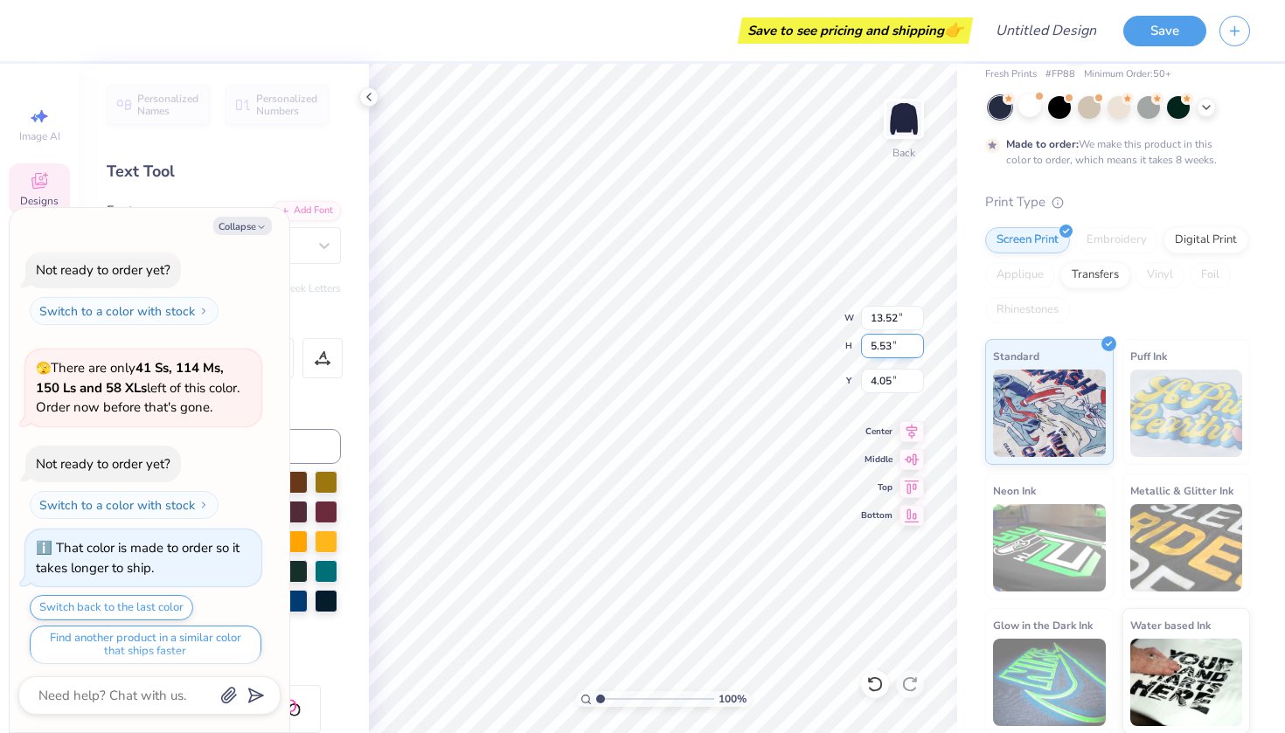
click at [917, 351] on input "5.53" at bounding box center [892, 346] width 63 height 24
click at [289, 283] on div "Collapse How can we help you? That color is made to order so it takes longer to…" at bounding box center [150, 470] width 280 height 525
type textarea "x"
type input "13.32"
type input "4.09"
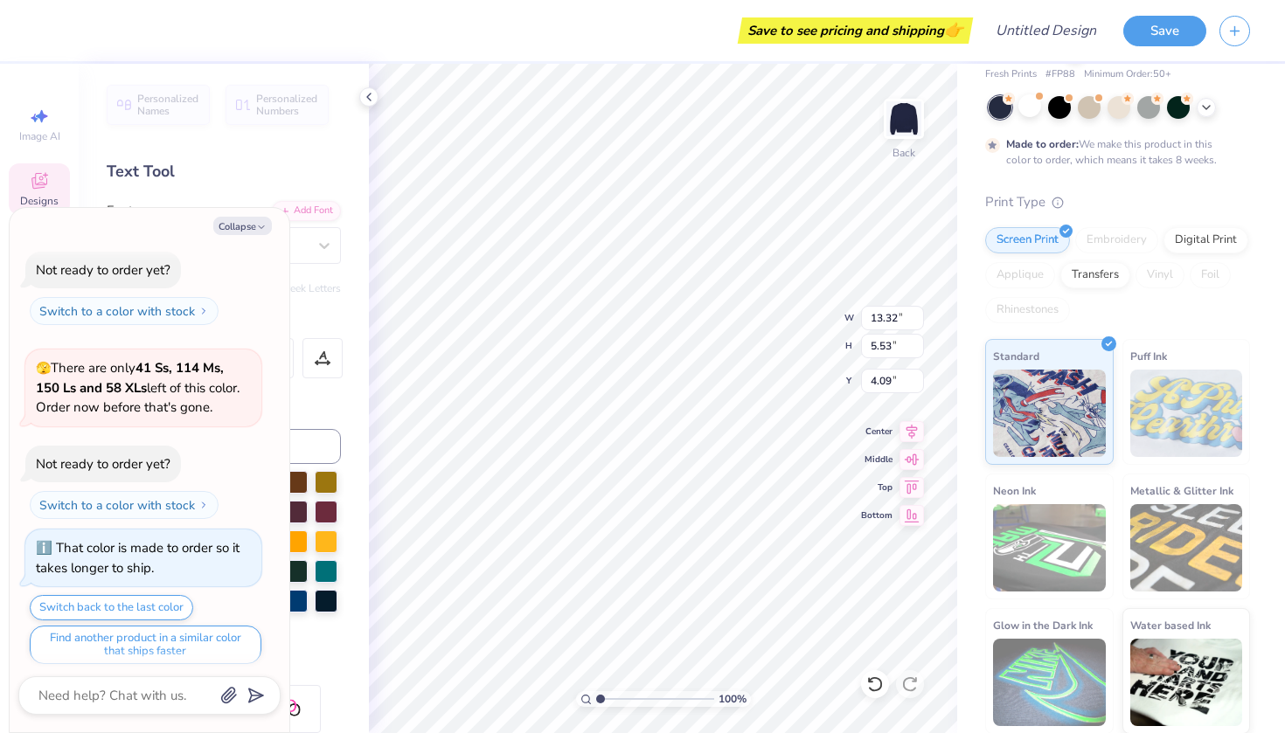
click at [268, 207] on div "Collapse How can we help you? That color is made to order so it takes longer to…" at bounding box center [150, 470] width 282 height 526
click at [245, 229] on button "Collapse" at bounding box center [242, 226] width 59 height 18
type textarea "x"
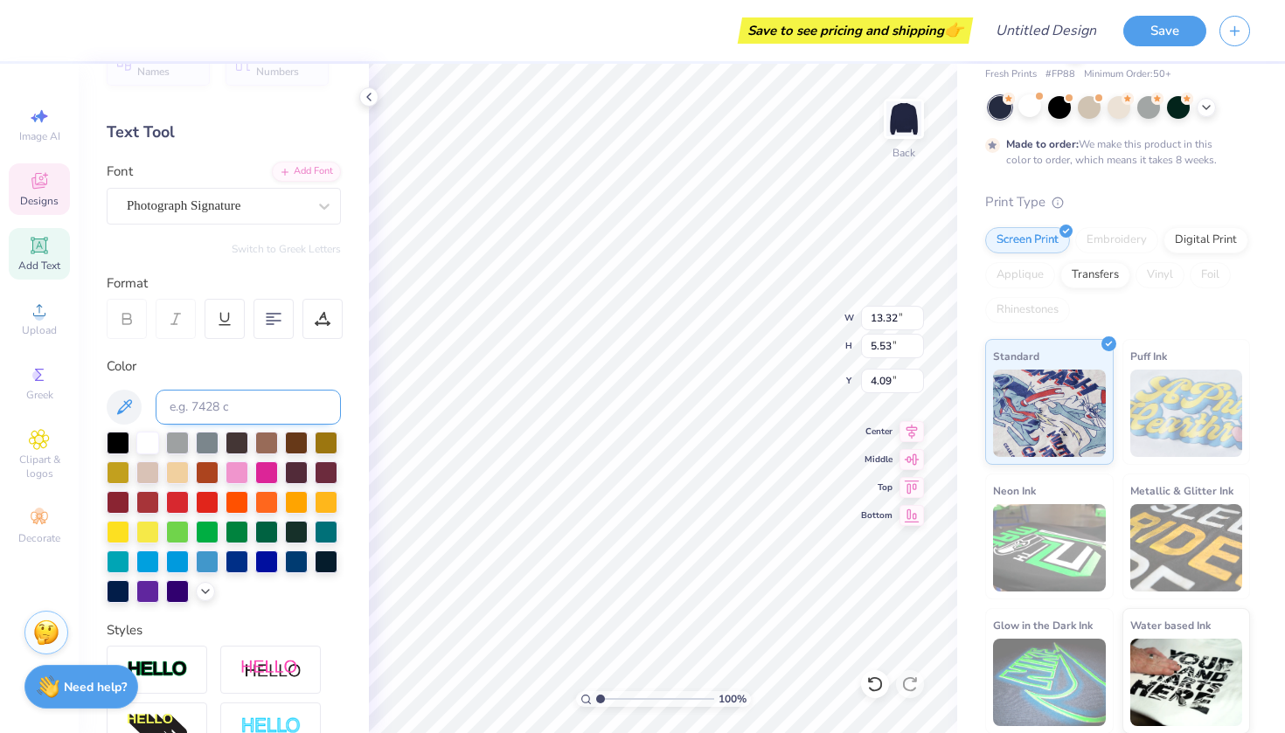
scroll to position [106, 0]
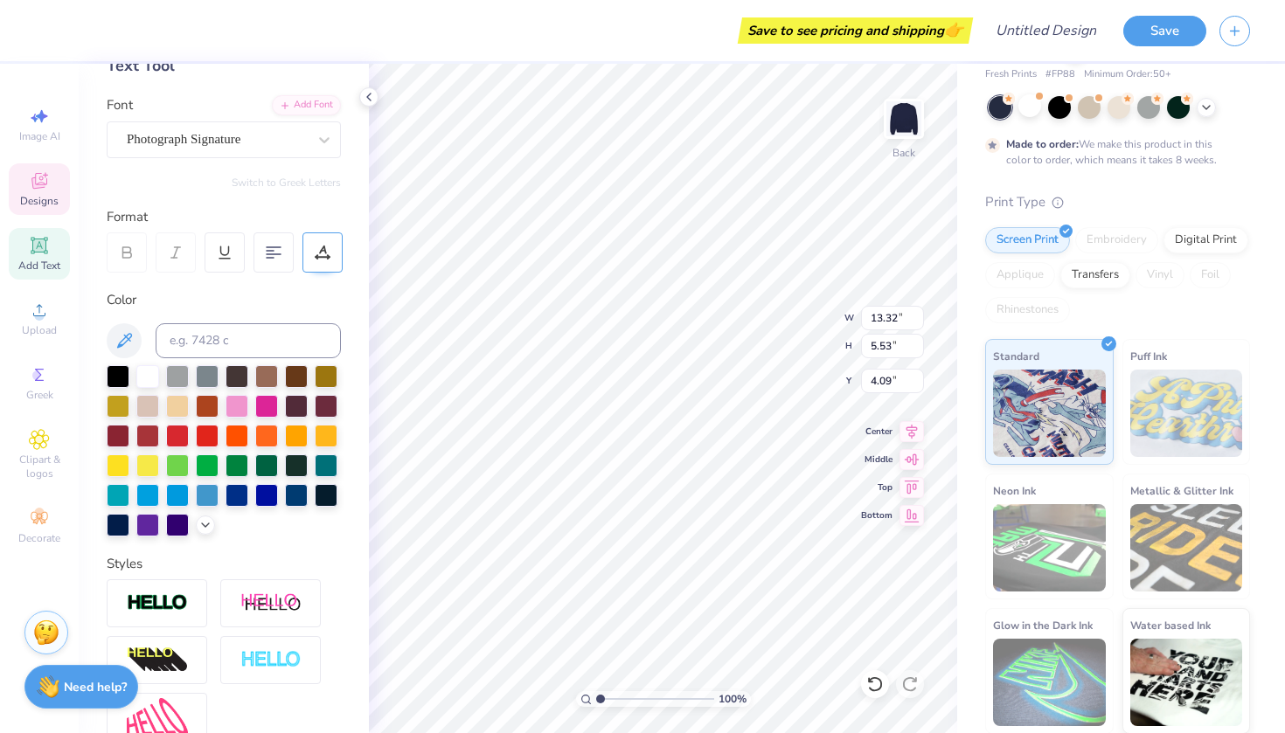
click at [325, 259] on icon at bounding box center [323, 253] width 16 height 16
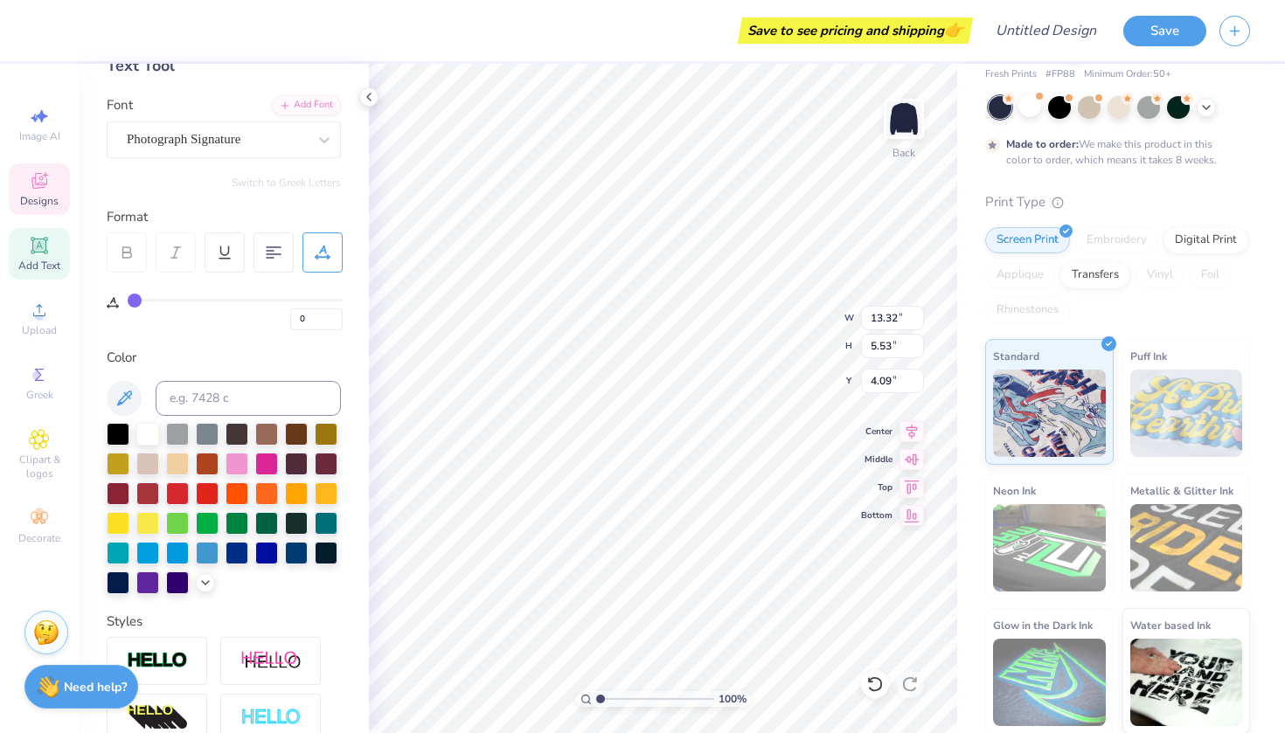
click at [325, 259] on icon at bounding box center [323, 253] width 16 height 16
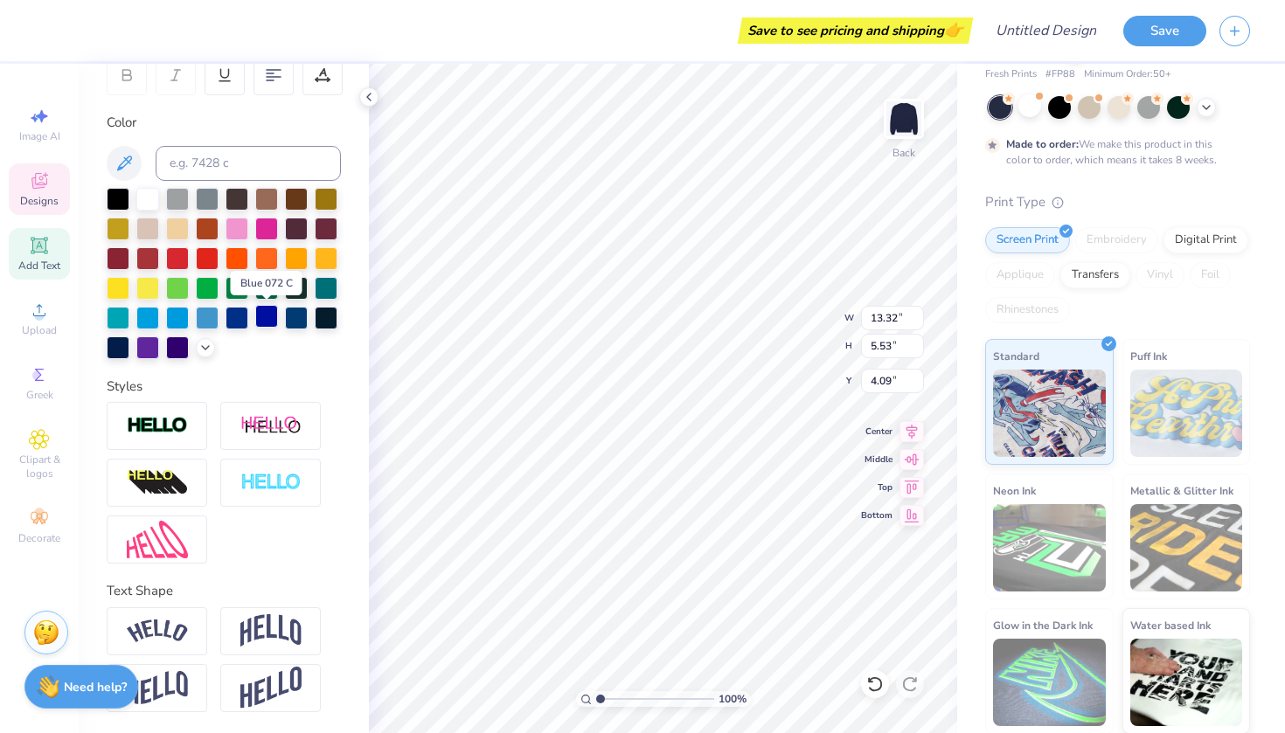
scroll to position [283, 0]
click at [915, 388] on input "4.09" at bounding box center [892, 381] width 63 height 24
click at [918, 386] on input "4.08" at bounding box center [892, 381] width 63 height 24
click at [918, 386] on input "4.07" at bounding box center [892, 381] width 63 height 24
click at [918, 386] on input "4.06" at bounding box center [892, 381] width 63 height 24
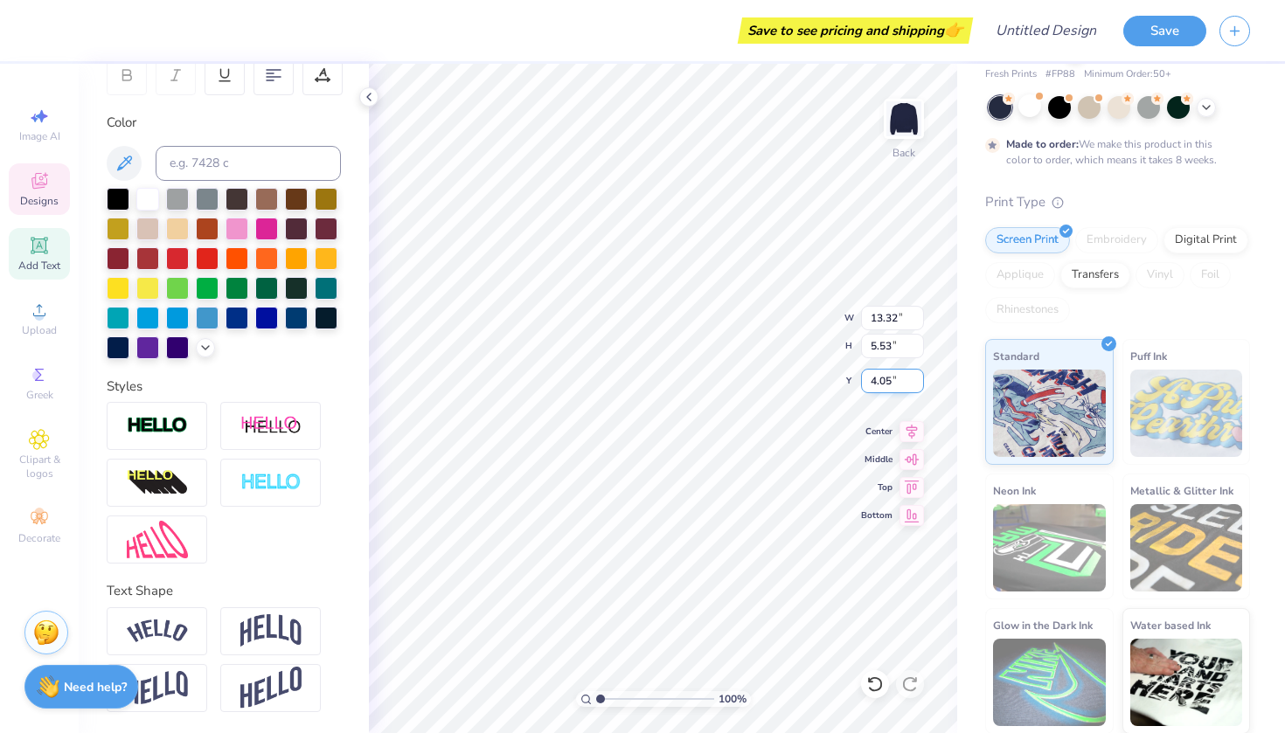
click at [918, 386] on input "4.05" at bounding box center [892, 381] width 63 height 24
click at [918, 386] on input "4.04" at bounding box center [892, 381] width 63 height 24
click at [918, 386] on input "4.03" at bounding box center [892, 381] width 63 height 24
click at [918, 386] on input "4.02" at bounding box center [892, 381] width 63 height 24
click at [915, 380] on input "4.03" at bounding box center [892, 381] width 63 height 24
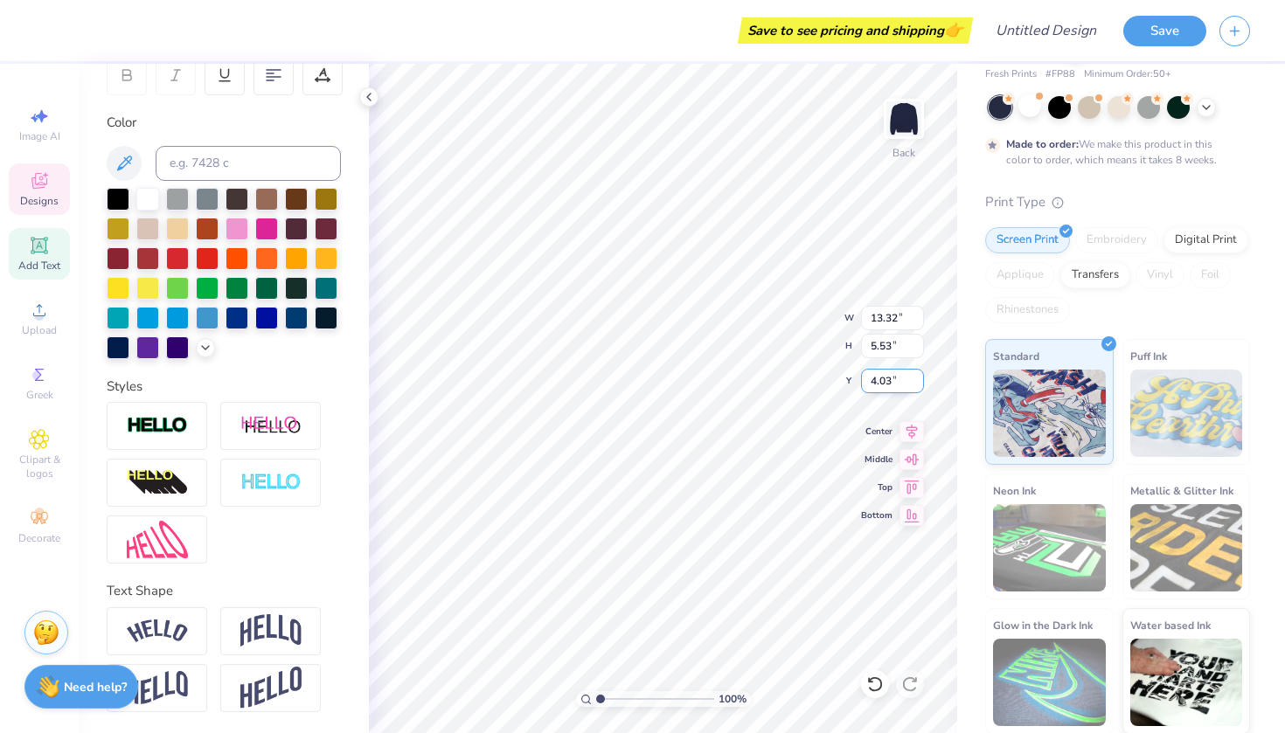
click at [896, 380] on input "4.03" at bounding box center [892, 381] width 63 height 24
type input "4"
type input "3.00"
click at [855, 316] on div "100 % Back W 13.32 13.32 " H 5.53 5.53 " Y 3.00 3.00 " Center Middle Top Bottom" at bounding box center [663, 399] width 588 height 670
click at [843, 318] on div "100 % Back W 13.32 13.32 " H 5.53 5.53 " Y 3.00 3.00 " Center Middle Top Bottom" at bounding box center [663, 399] width 588 height 670
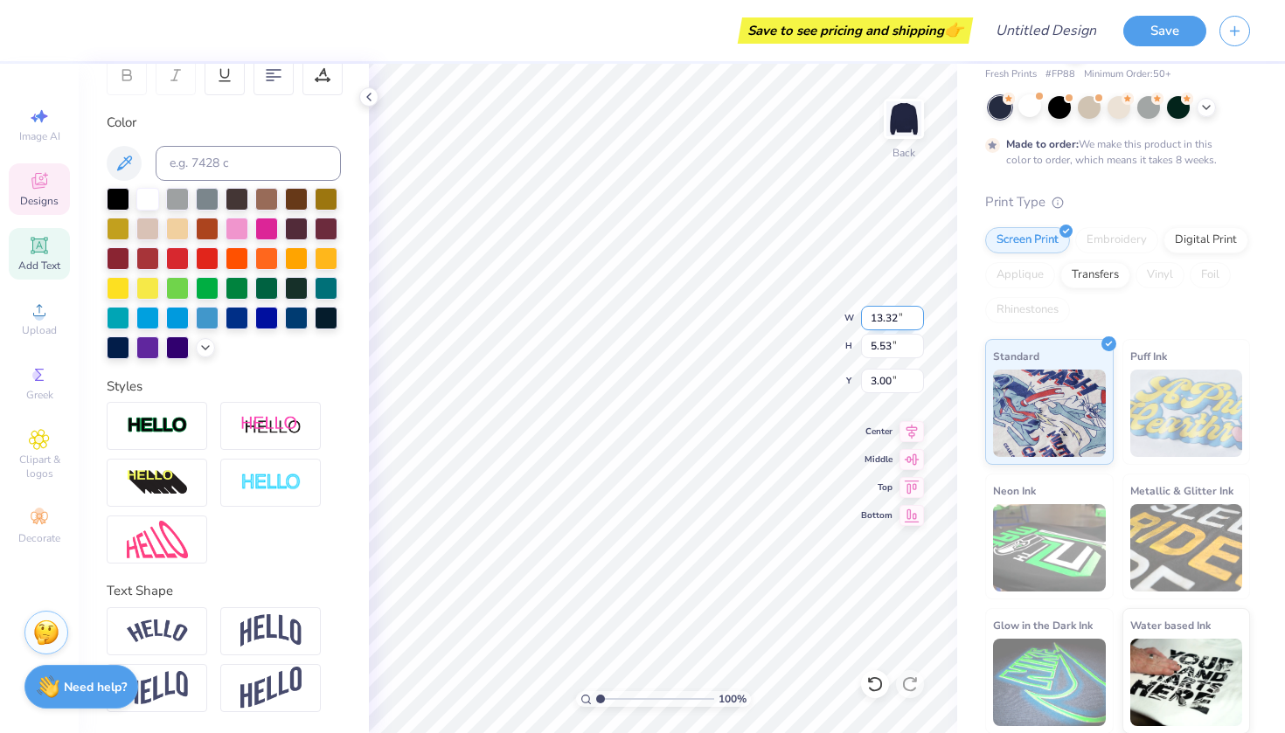
click at [893, 322] on input "13.32" at bounding box center [892, 318] width 63 height 24
type input "7.00"
type input "2.91"
type input "4.31"
type input "7"
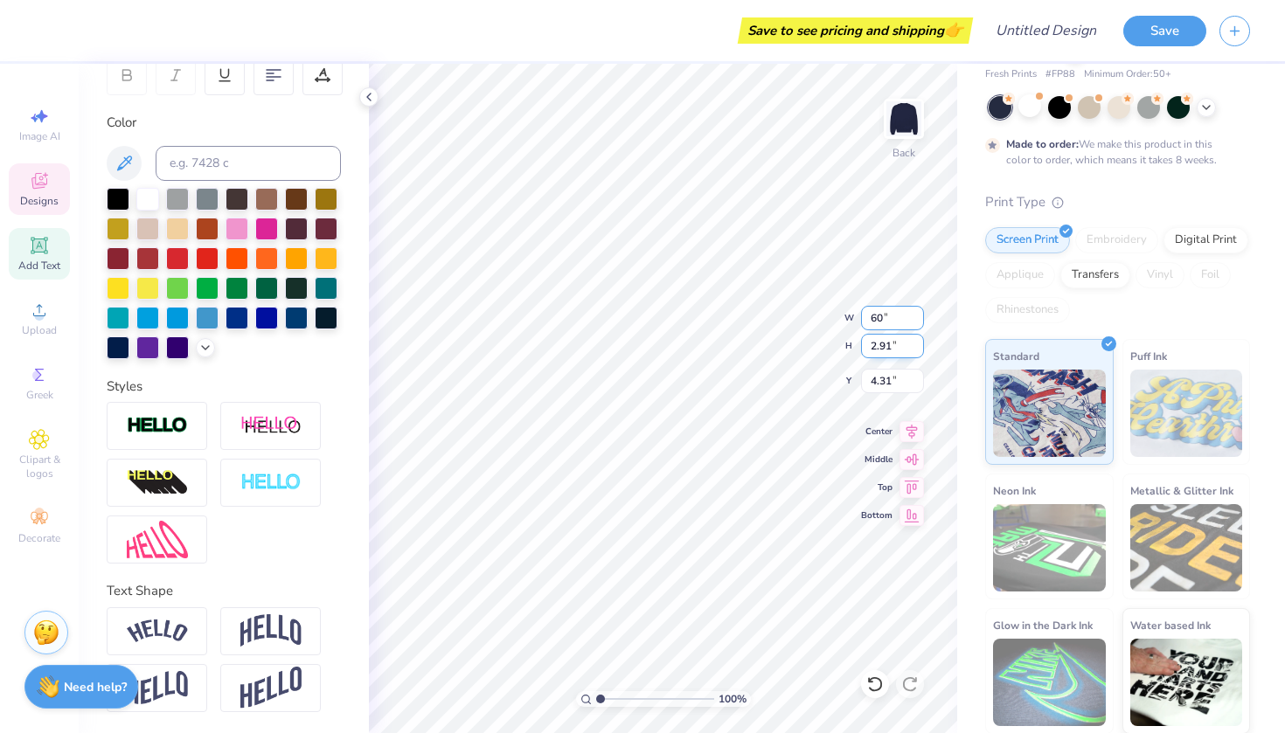
type input "15.00"
type input "6.23"
type input "2.65"
click at [35, 184] on icon at bounding box center [39, 182] width 14 height 11
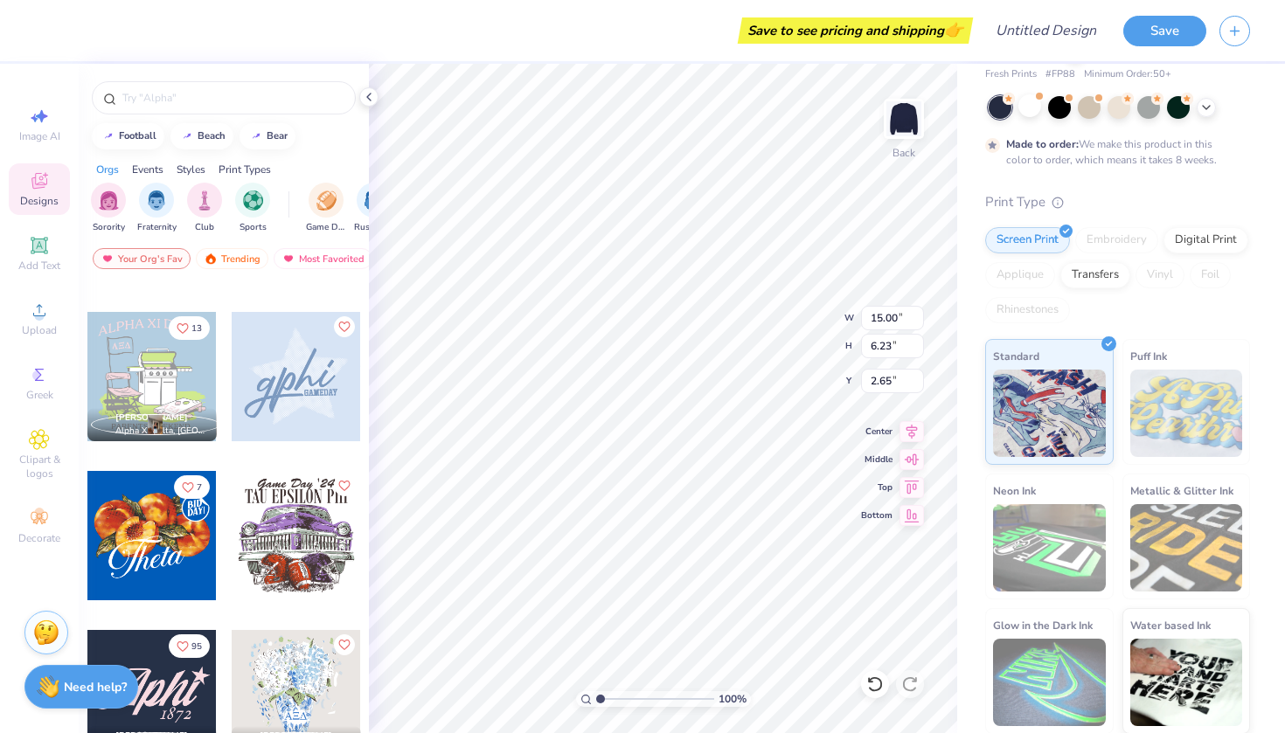
scroll to position [942, 0]
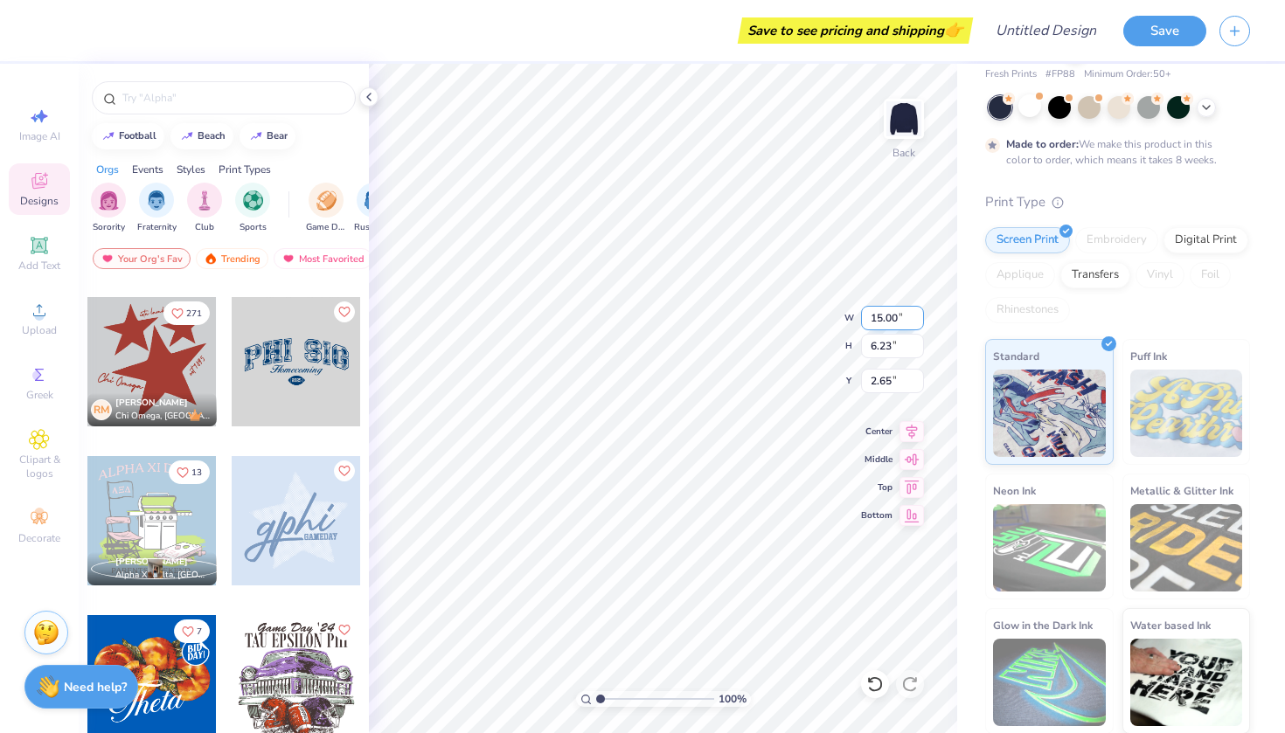
click at [813, 320] on div "100 % Back W 15.00 15.00 " H 6.23 6.23 " Y 2.65 2.65 " Center Middle Top Bottom" at bounding box center [663, 399] width 588 height 670
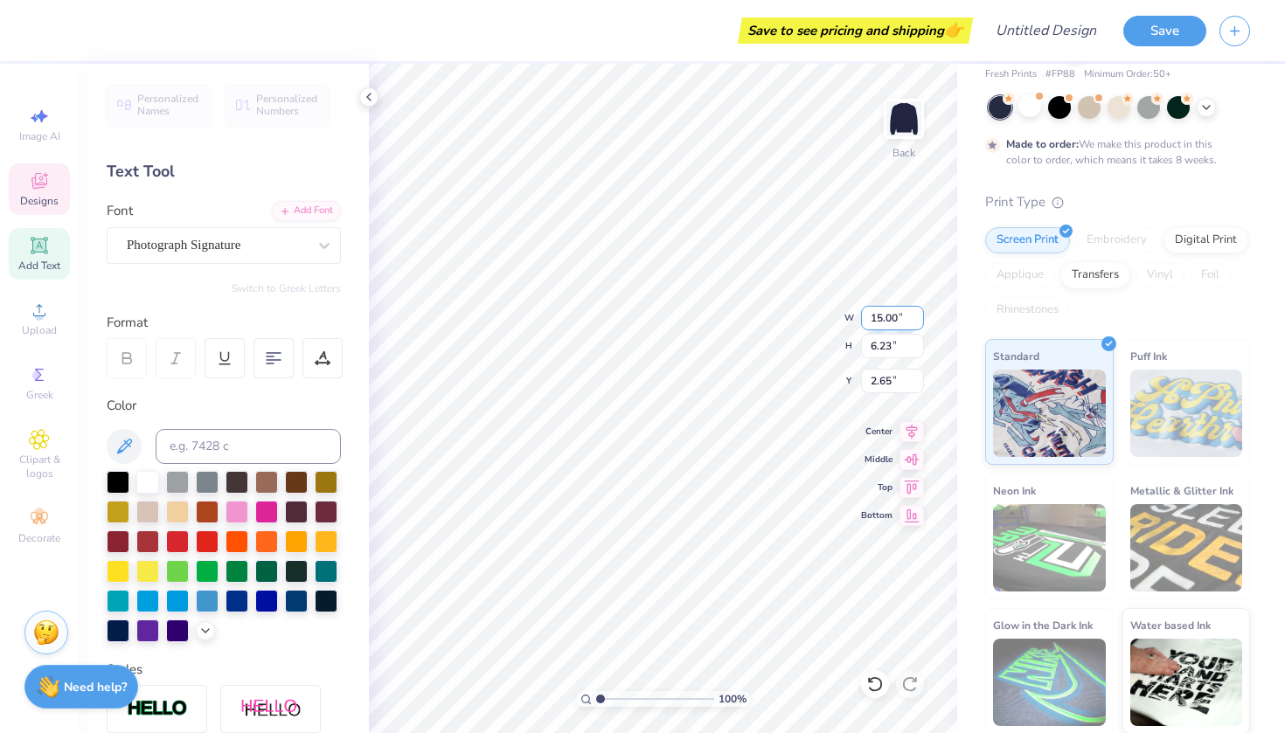
click at [879, 316] on input "15.00" at bounding box center [892, 318] width 63 height 24
type input "6.00"
type input "2.49"
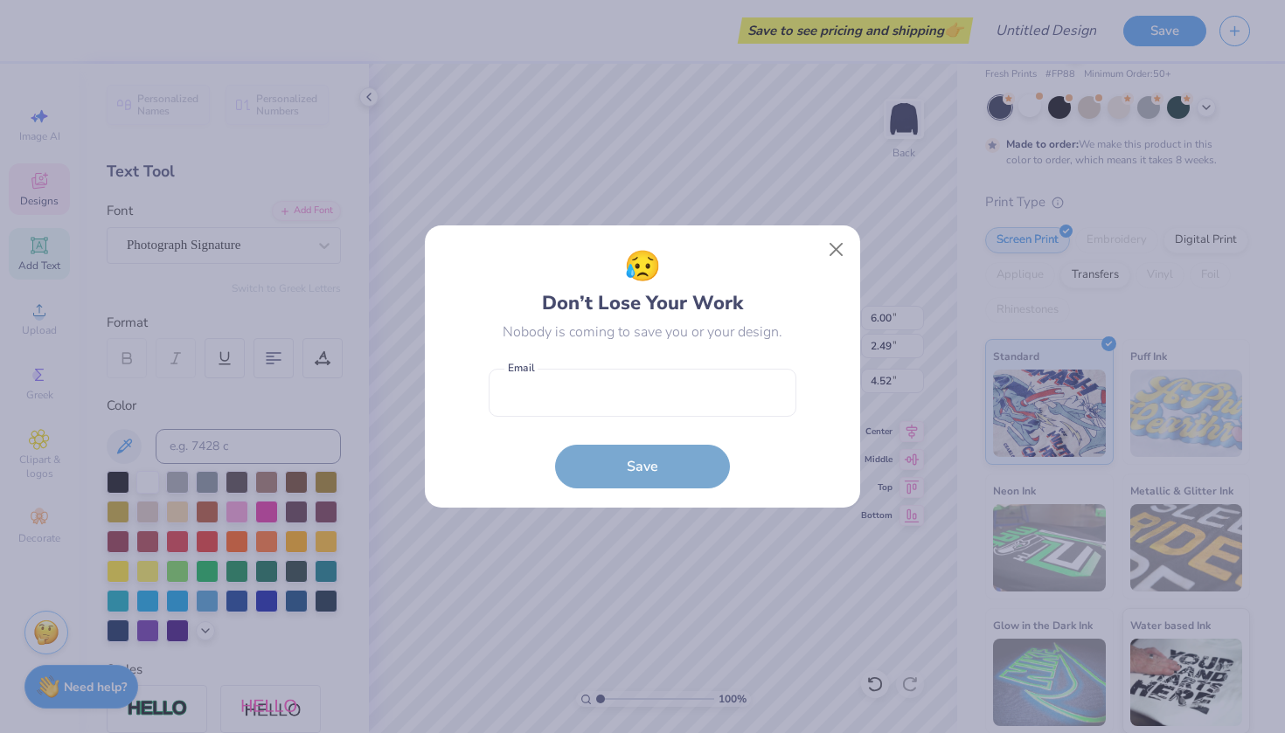
click at [674, 282] on body "Save to see pricing and shipping 👉 Design Title Save Image AI Designs Add Text …" at bounding box center [642, 366] width 1285 height 733
type input "5.09"
click at [845, 240] on button "Close" at bounding box center [836, 249] width 33 height 33
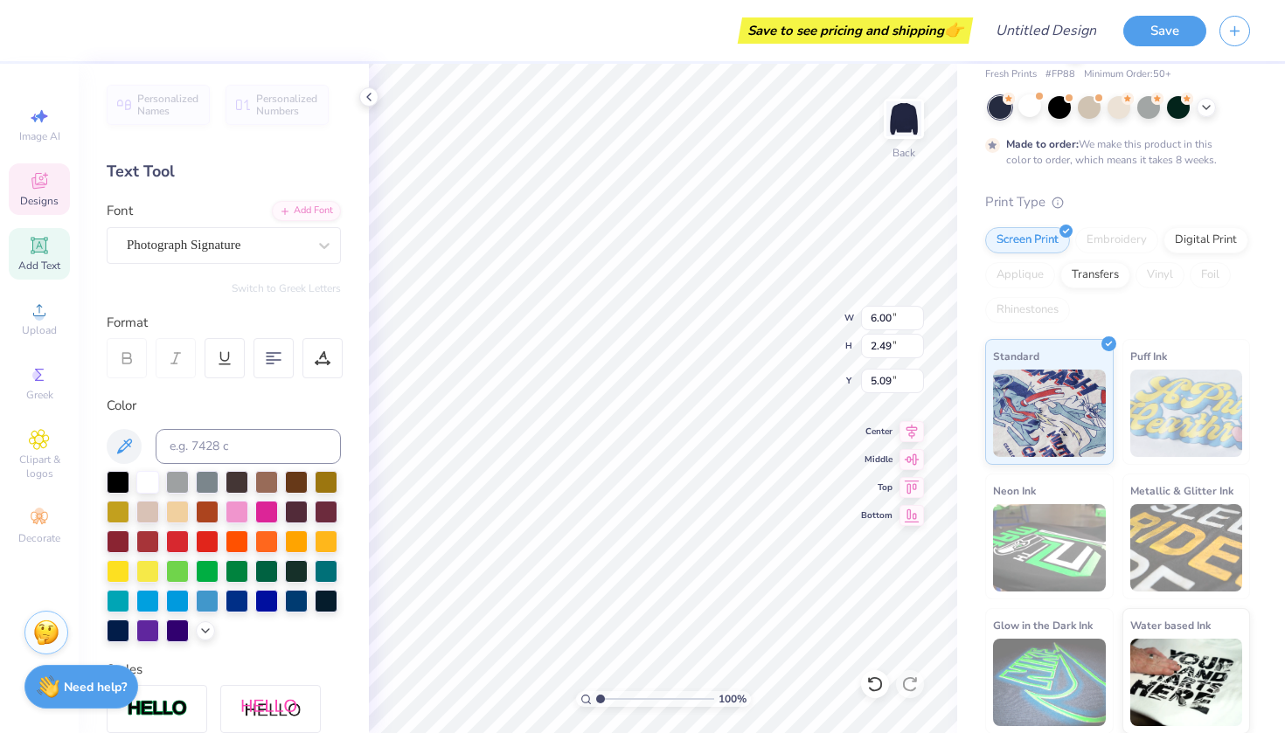
type input "6.97"
type input "6.83"
type input "2.58"
click at [153, 481] on div at bounding box center [147, 480] width 23 height 23
click at [148, 490] on div at bounding box center [147, 480] width 23 height 23
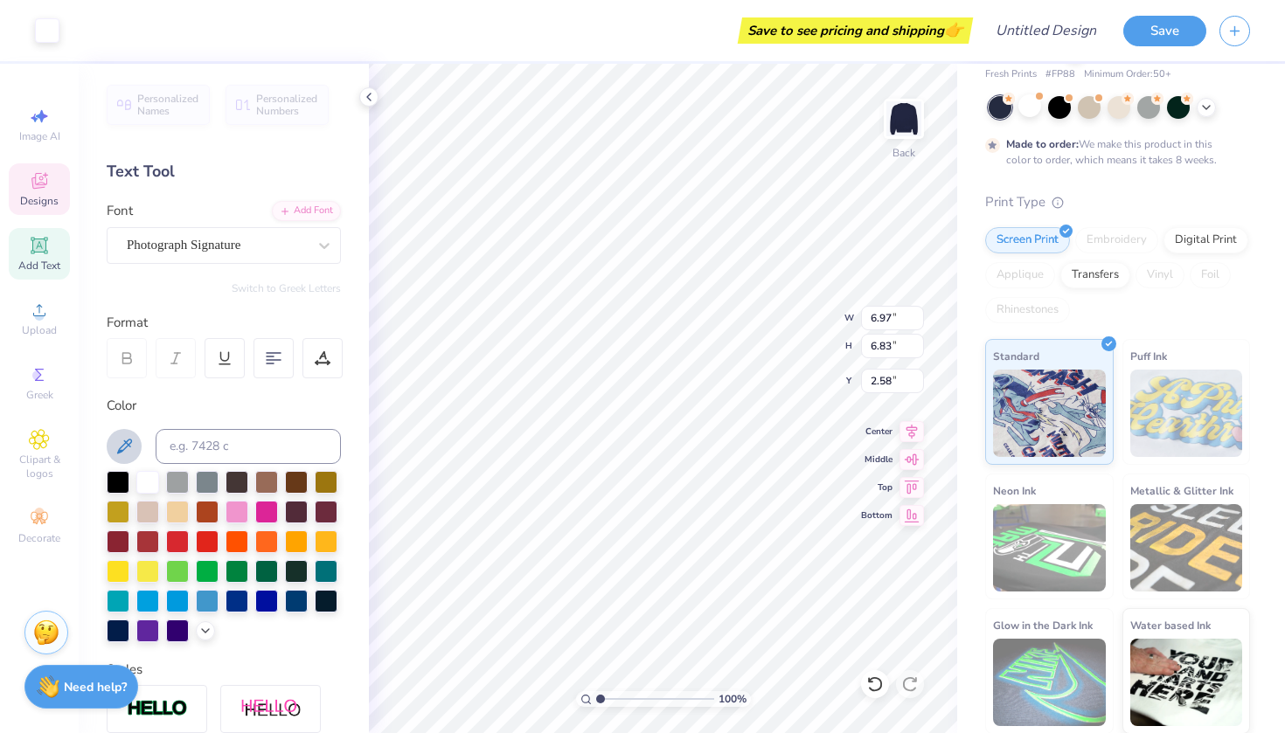
click at [120, 445] on icon at bounding box center [124, 446] width 21 height 21
type input "11.00"
type input "6.97"
type input "6.83"
click at [150, 479] on div at bounding box center [147, 480] width 23 height 23
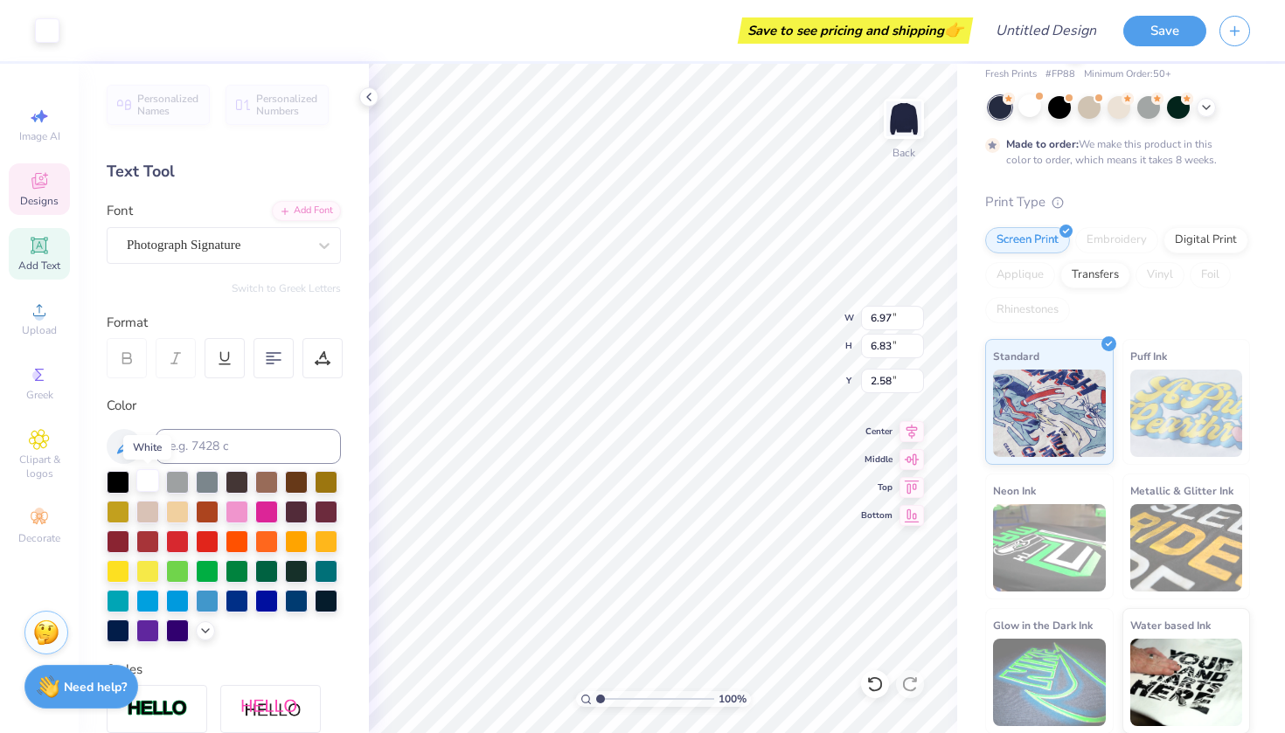
click at [150, 479] on div at bounding box center [147, 480] width 23 height 23
type input "2.62"
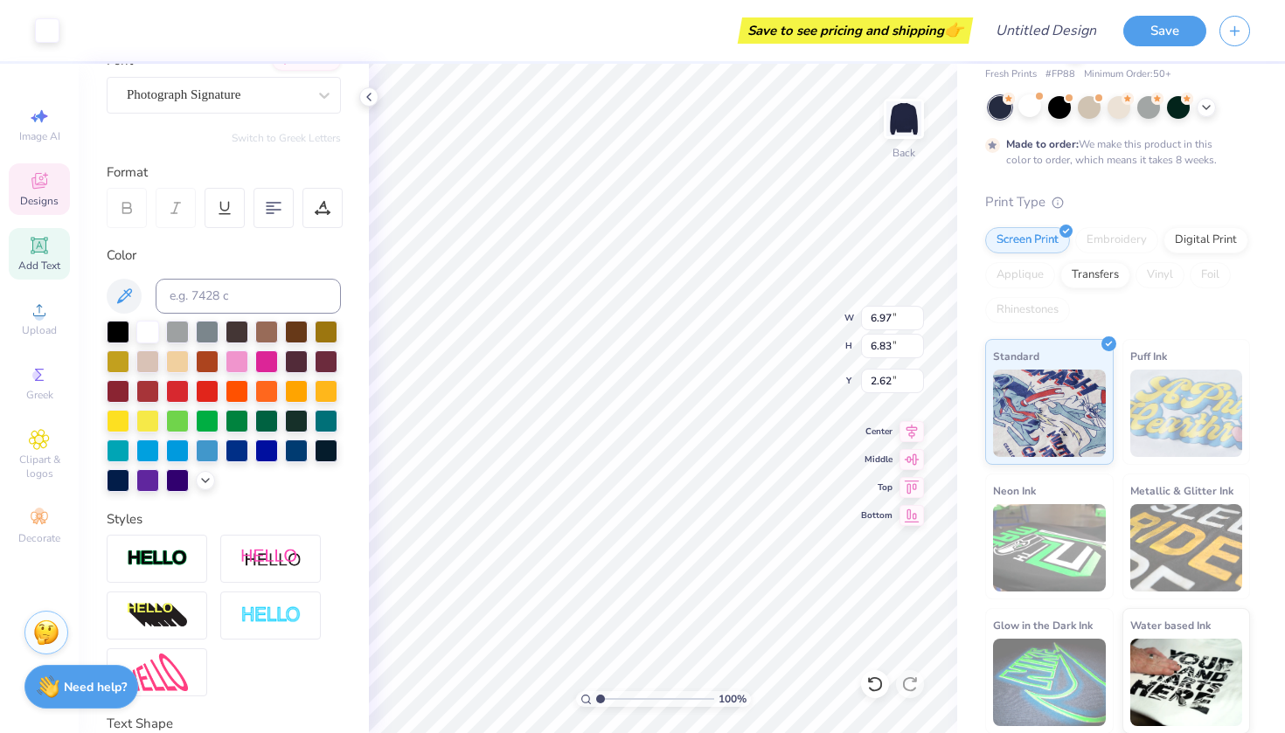
scroll to position [153, 0]
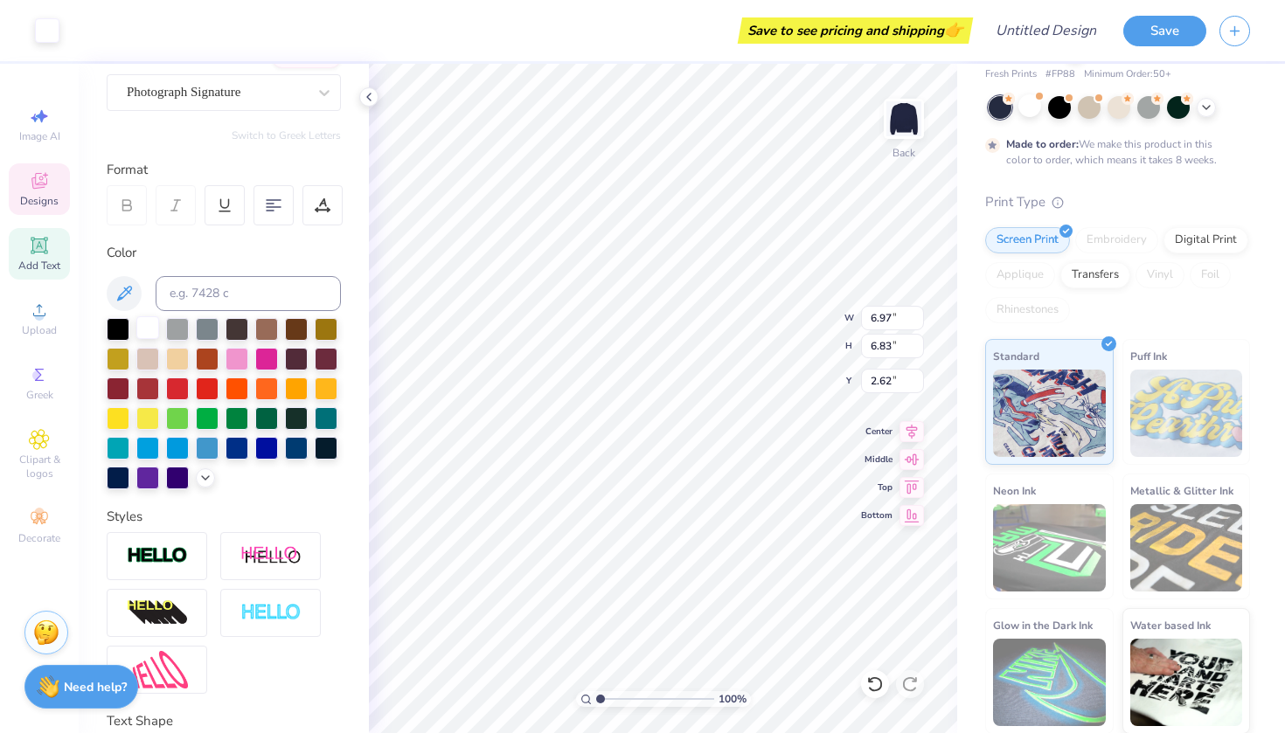
click at [151, 326] on div at bounding box center [147, 327] width 23 height 23
type input "6.00"
type input "2.49"
type input "17.76"
type textarea "227"
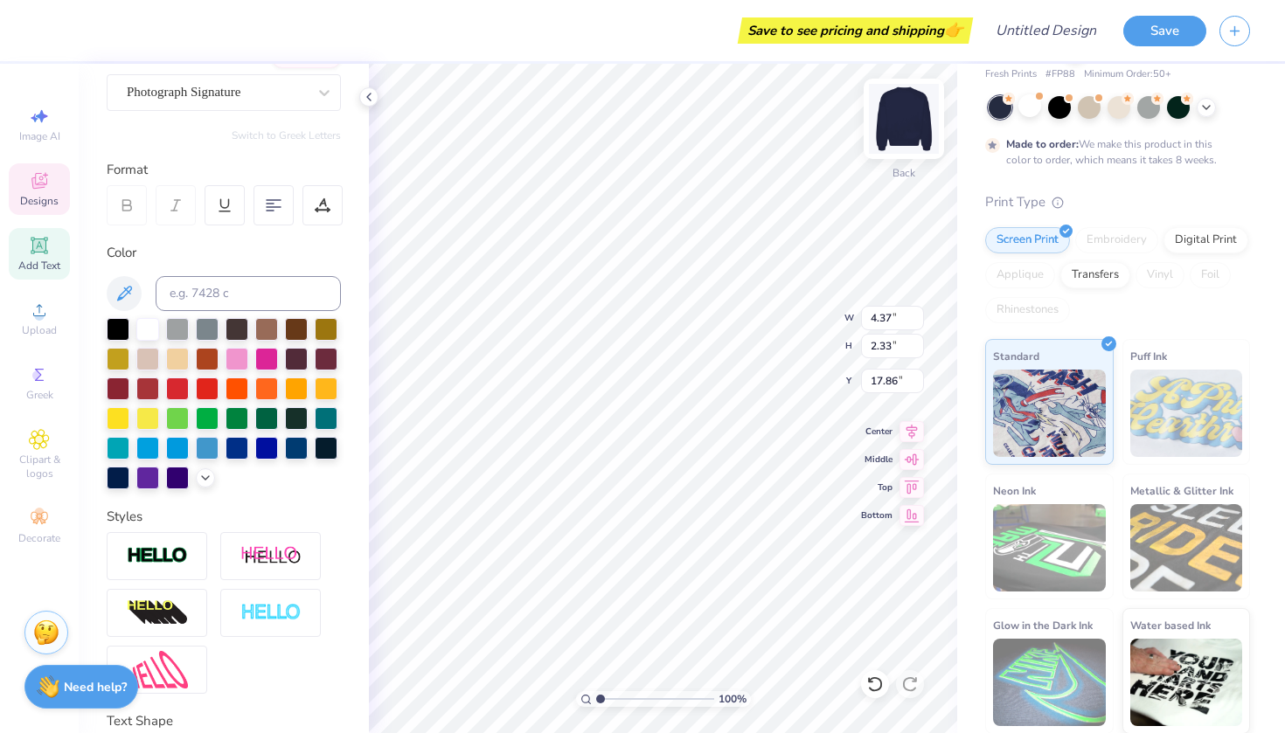
click at [909, 126] on img at bounding box center [904, 119] width 70 height 70
click at [924, 113] on img at bounding box center [904, 119] width 70 height 70
click at [893, 121] on img at bounding box center [904, 119] width 70 height 70
click at [914, 129] on img at bounding box center [904, 119] width 70 height 70
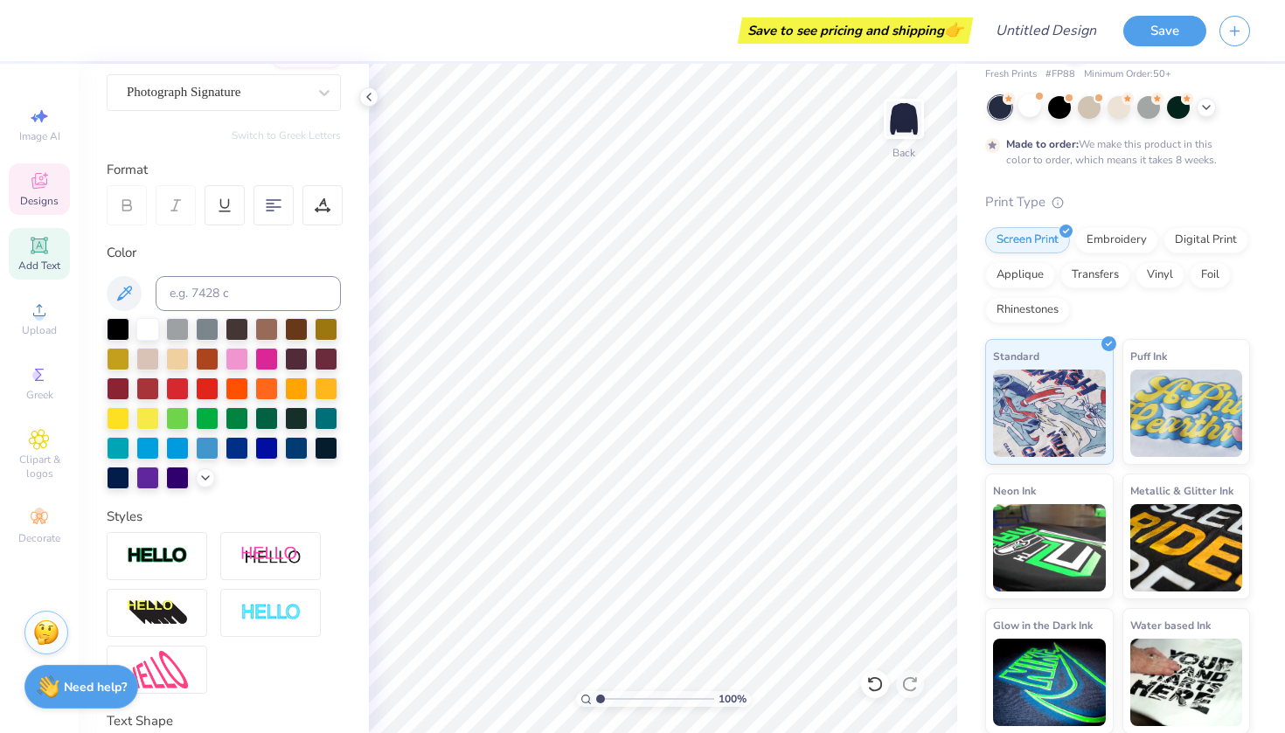
click at [45, 189] on icon at bounding box center [39, 180] width 21 height 21
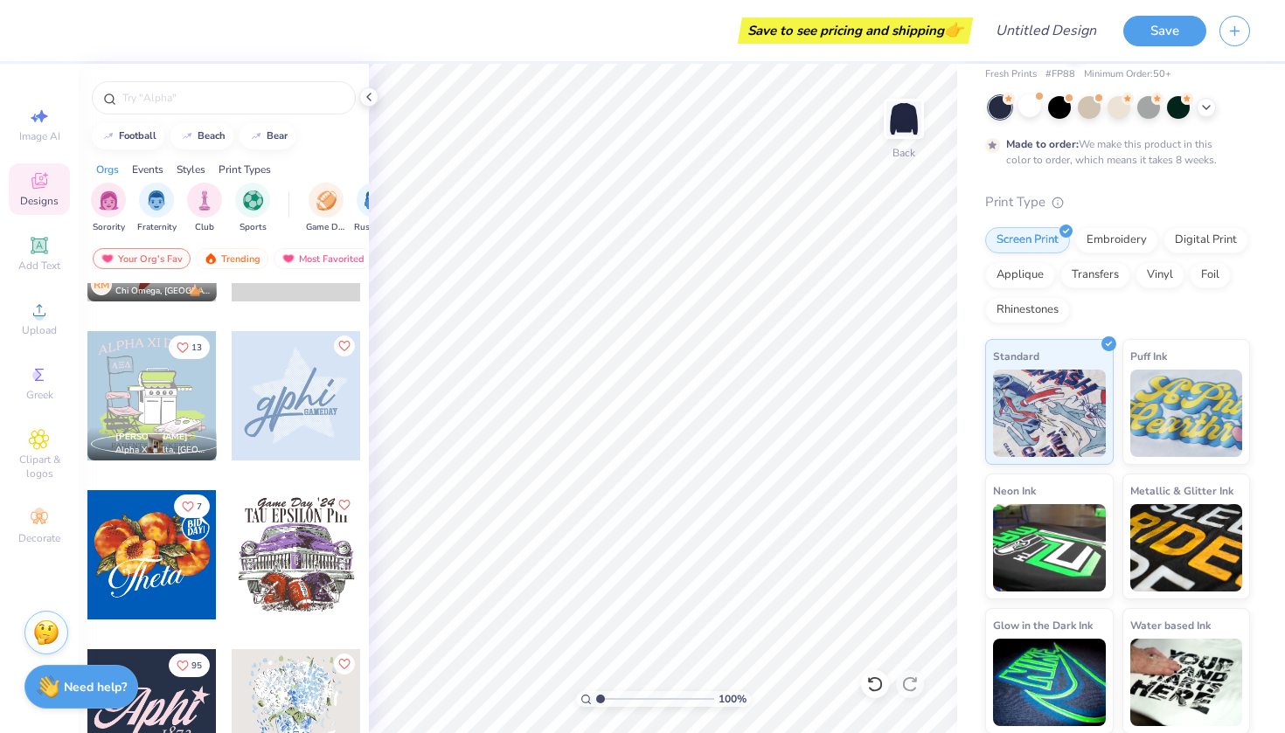
scroll to position [1070, 0]
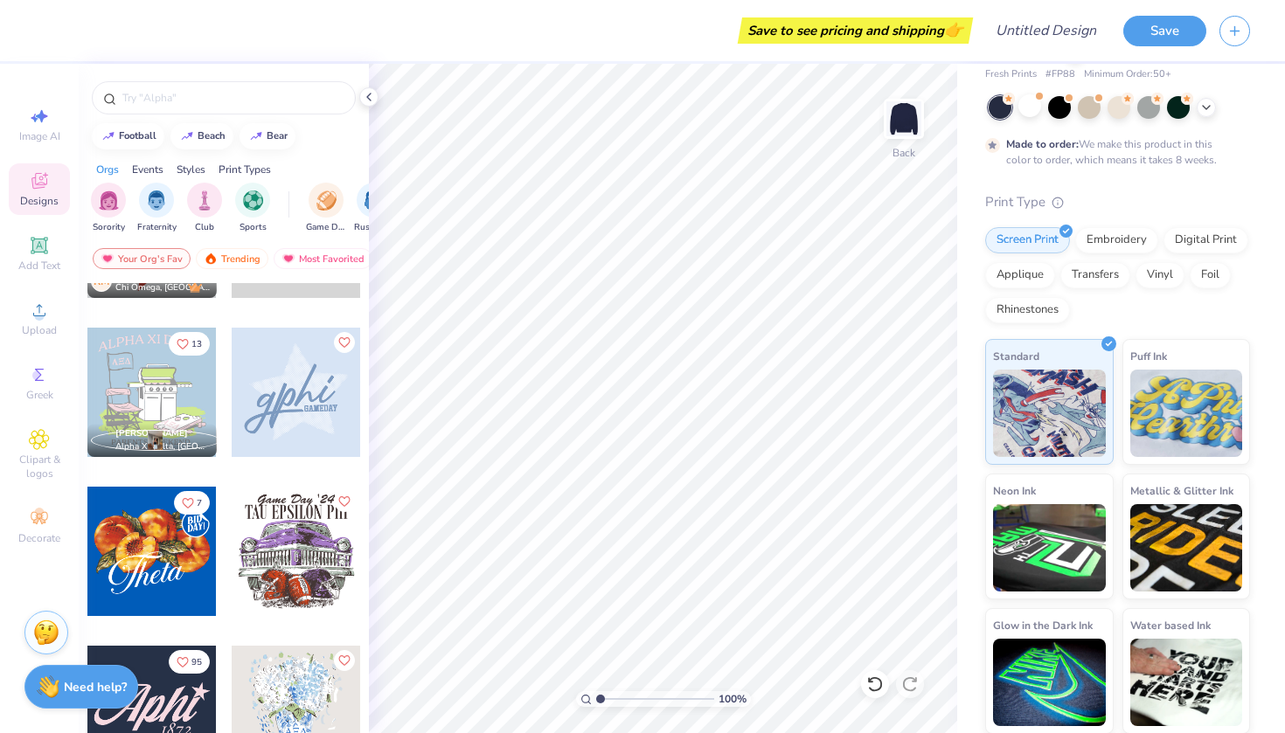
click at [315, 386] on div at bounding box center [296, 392] width 129 height 129
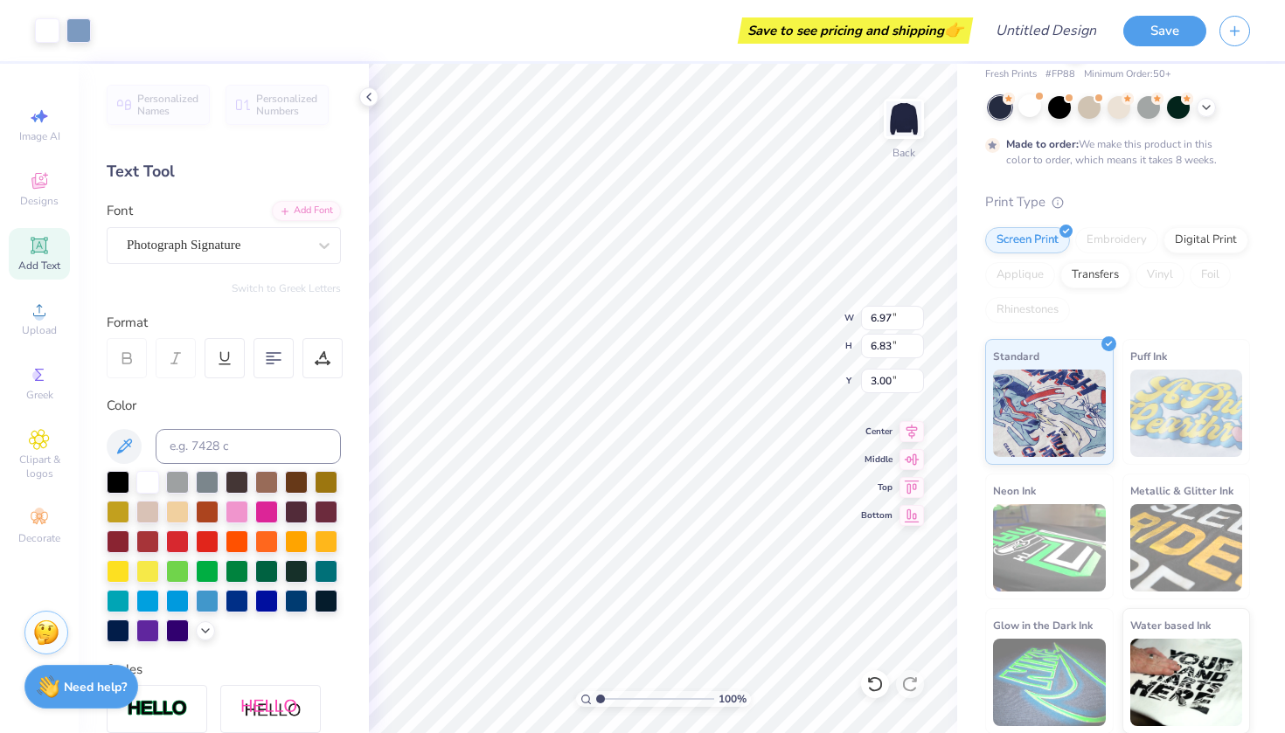
type input "4.48"
type input "2.32"
type input "0.50"
type input "8.81"
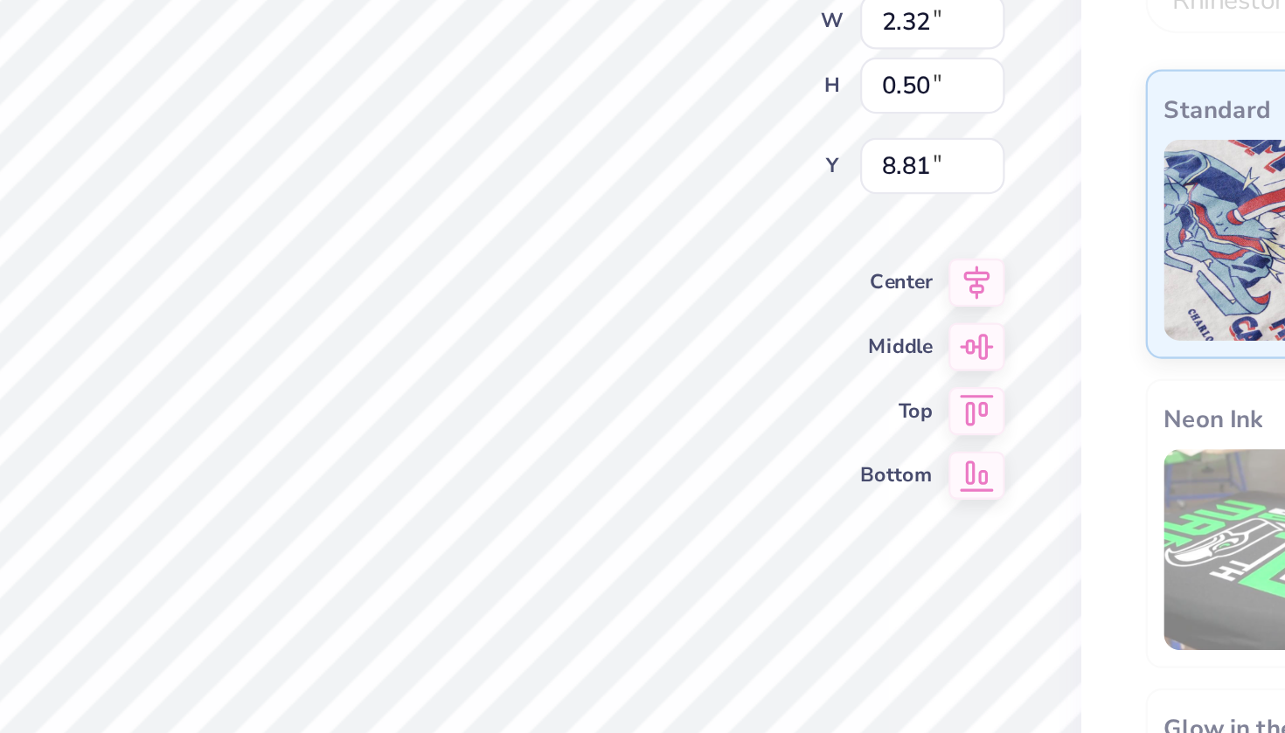
scroll to position [0, 1]
type textarea "Form III"
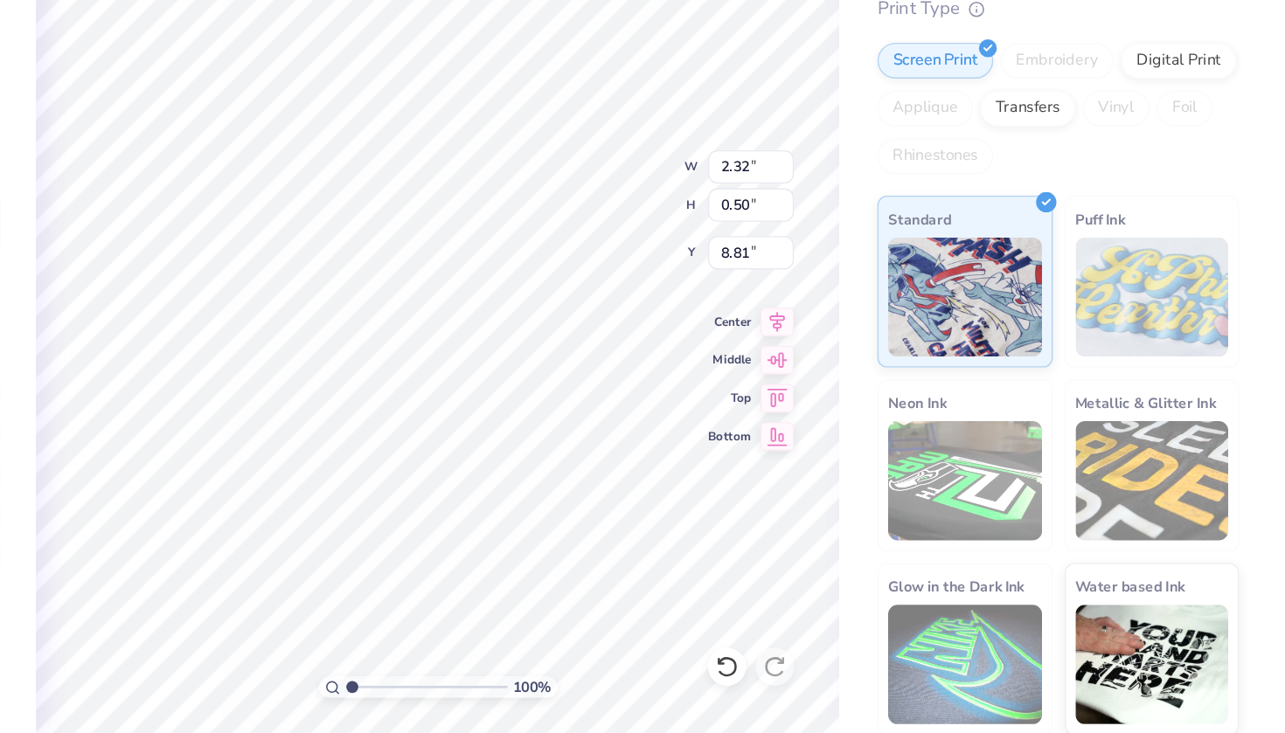
type input "6.42"
type input "4.93"
type input "5.92"
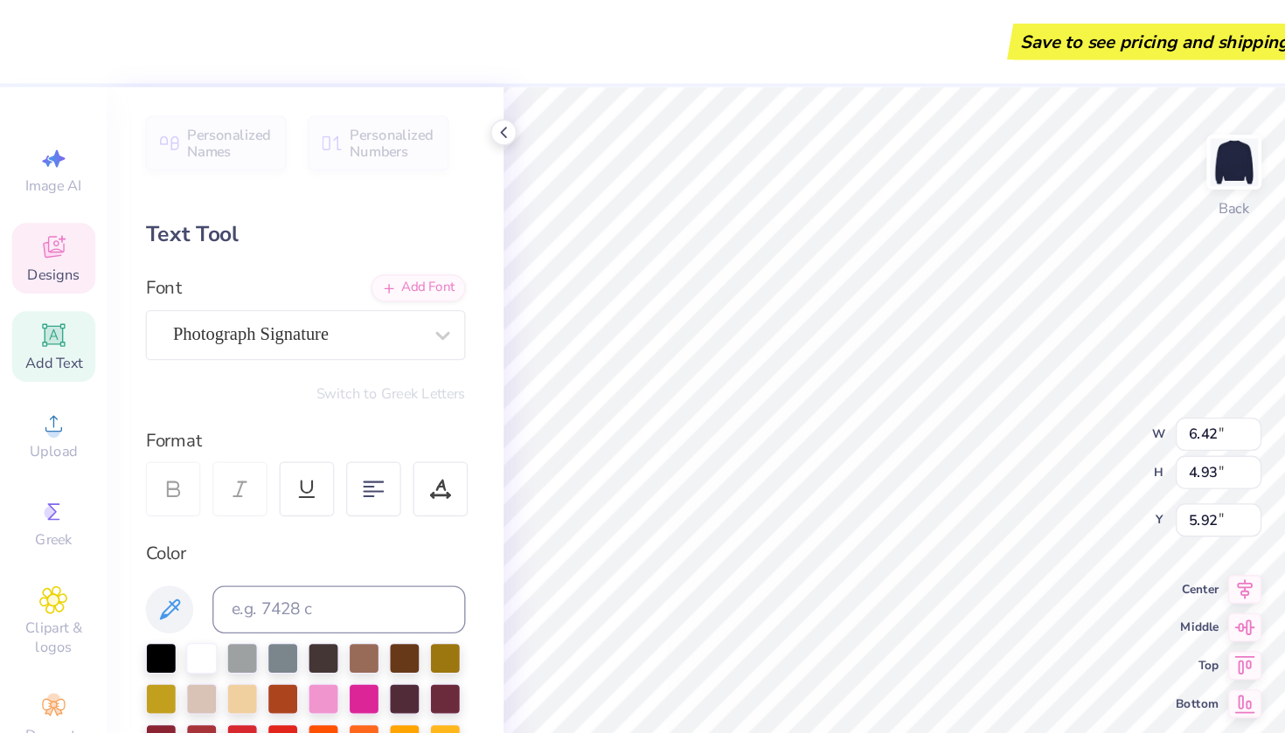
type textarea "2027"
click at [917, 319] on input "6.41" at bounding box center [892, 318] width 63 height 24
type input "6.4"
click at [917, 319] on input "6.4" at bounding box center [892, 318] width 63 height 24
type input "5.61"
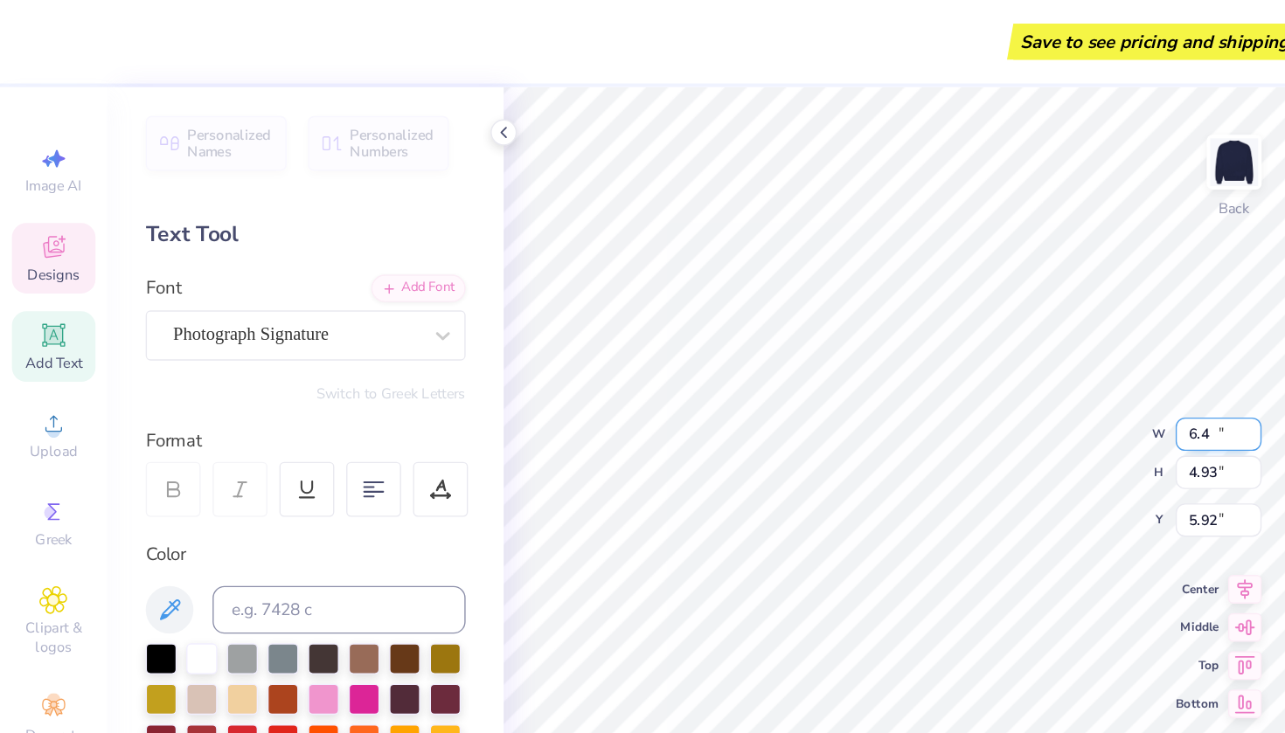
type input "5.48"
click at [917, 319] on input "6.39" at bounding box center [892, 318] width 63 height 24
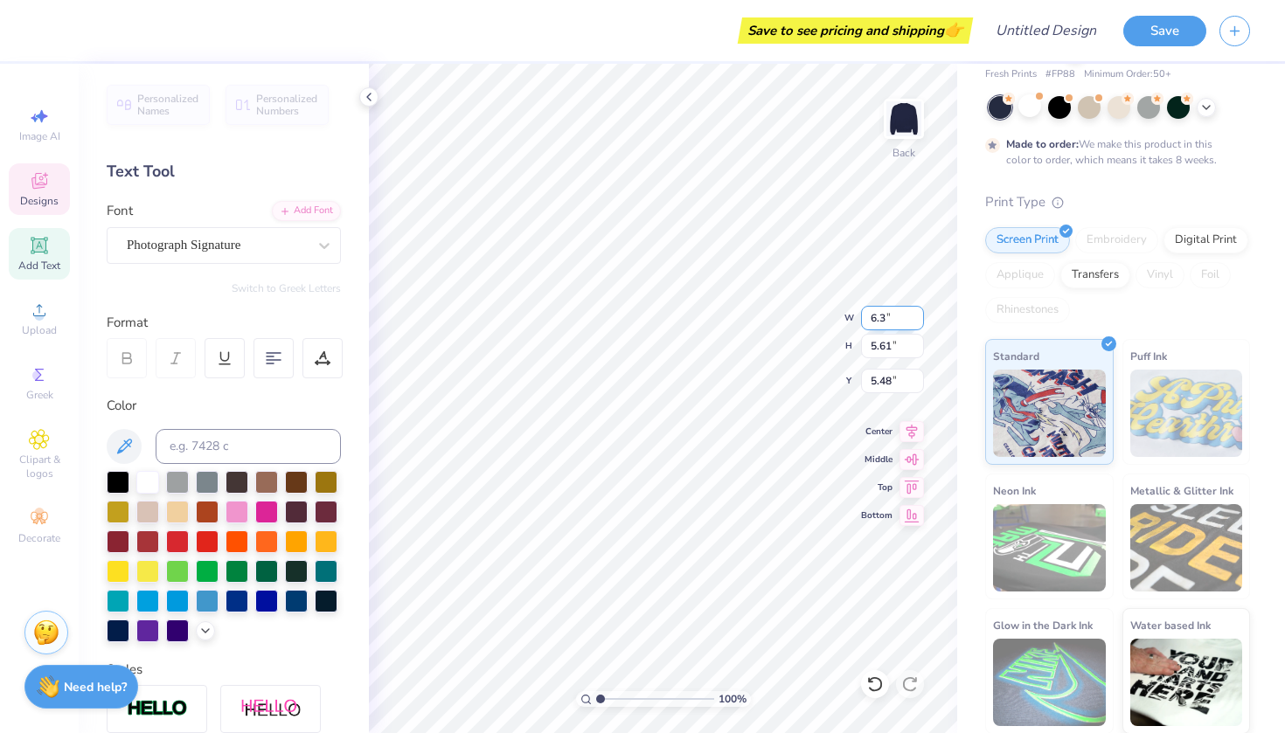
type input "6"
type input "3.00"
type input "1.25"
type input "7.67"
type input "3"
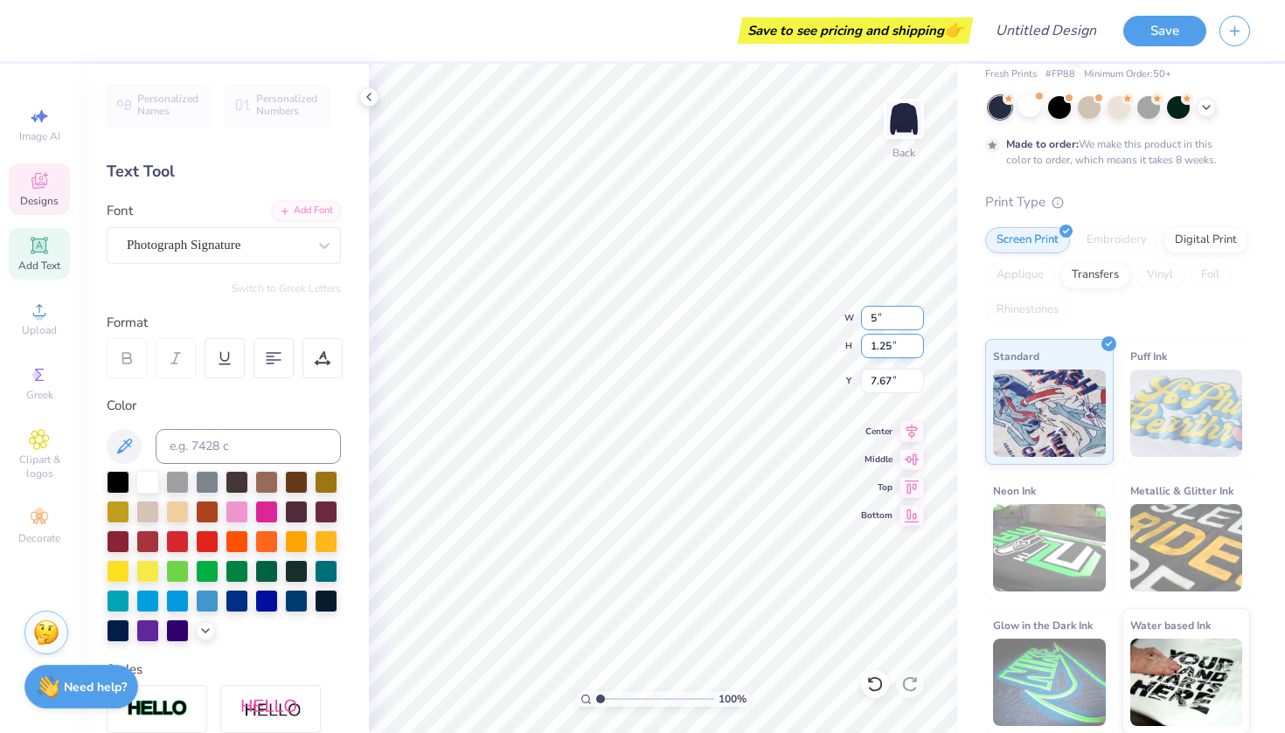
type input "5.00"
type input "2.08"
type input "7.25"
type input "6.97"
type input "6.83"
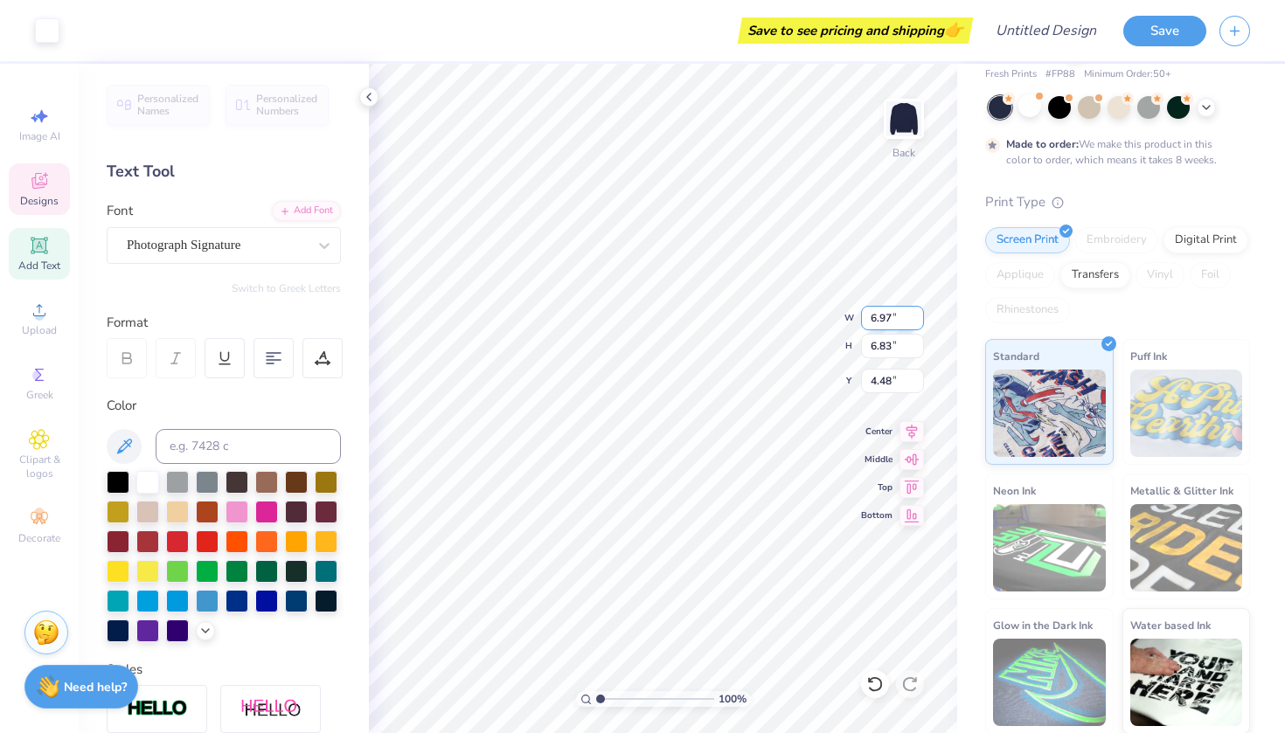
type input "4.65"
type input "6.34"
click at [39, 455] on span "Clipart & logos" at bounding box center [39, 467] width 61 height 28
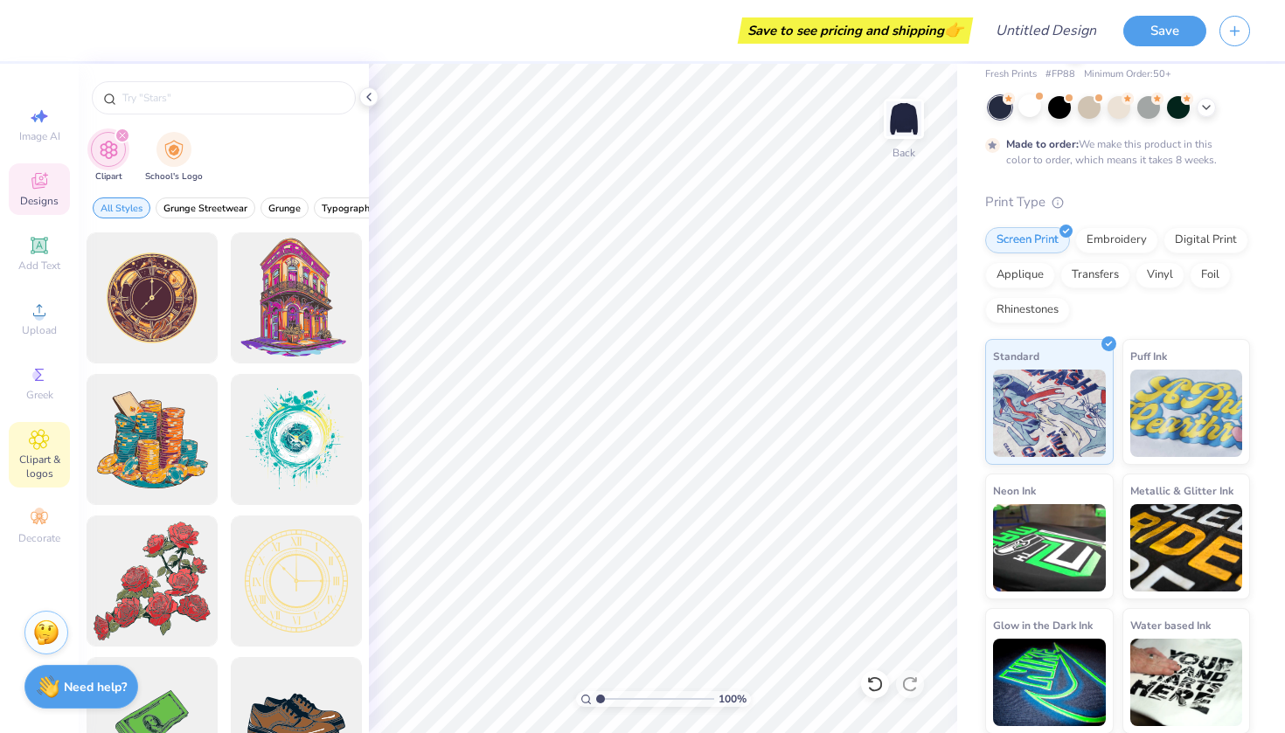
click at [29, 193] on div "Designs" at bounding box center [39, 189] width 61 height 52
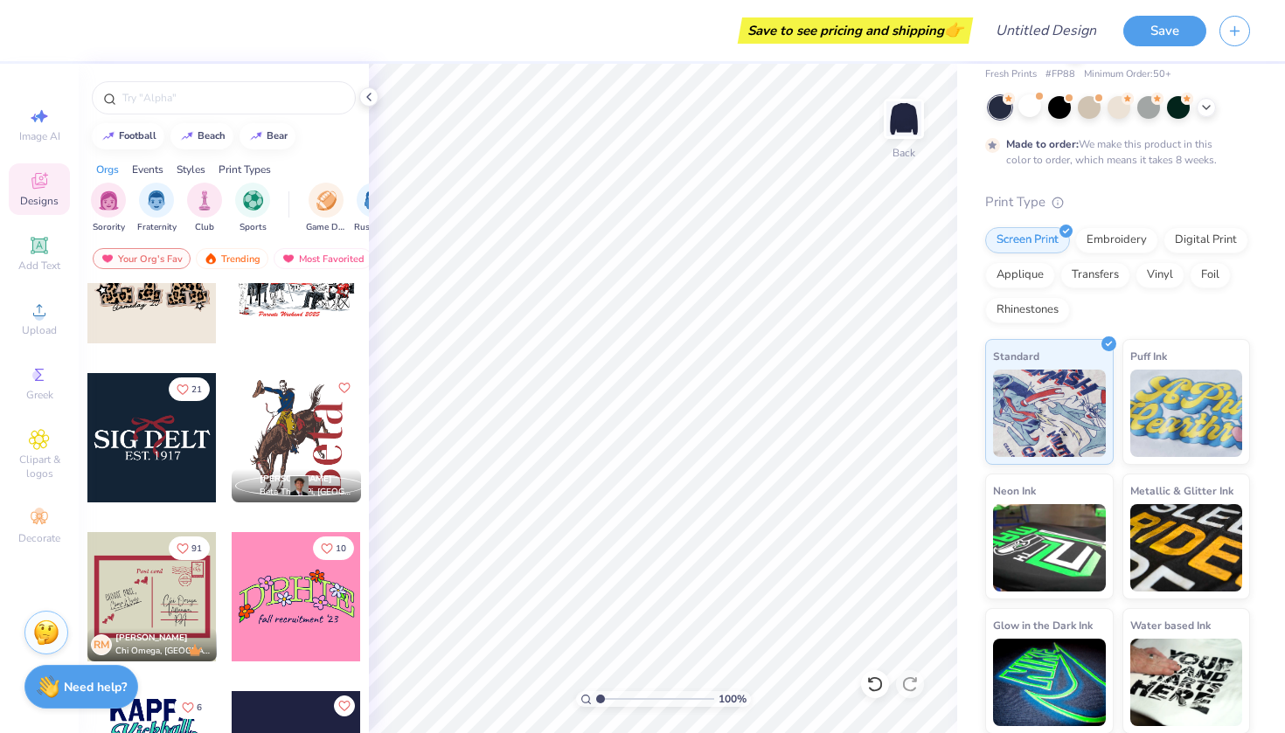
scroll to position [3412, 0]
